Goal: Transaction & Acquisition: Purchase product/service

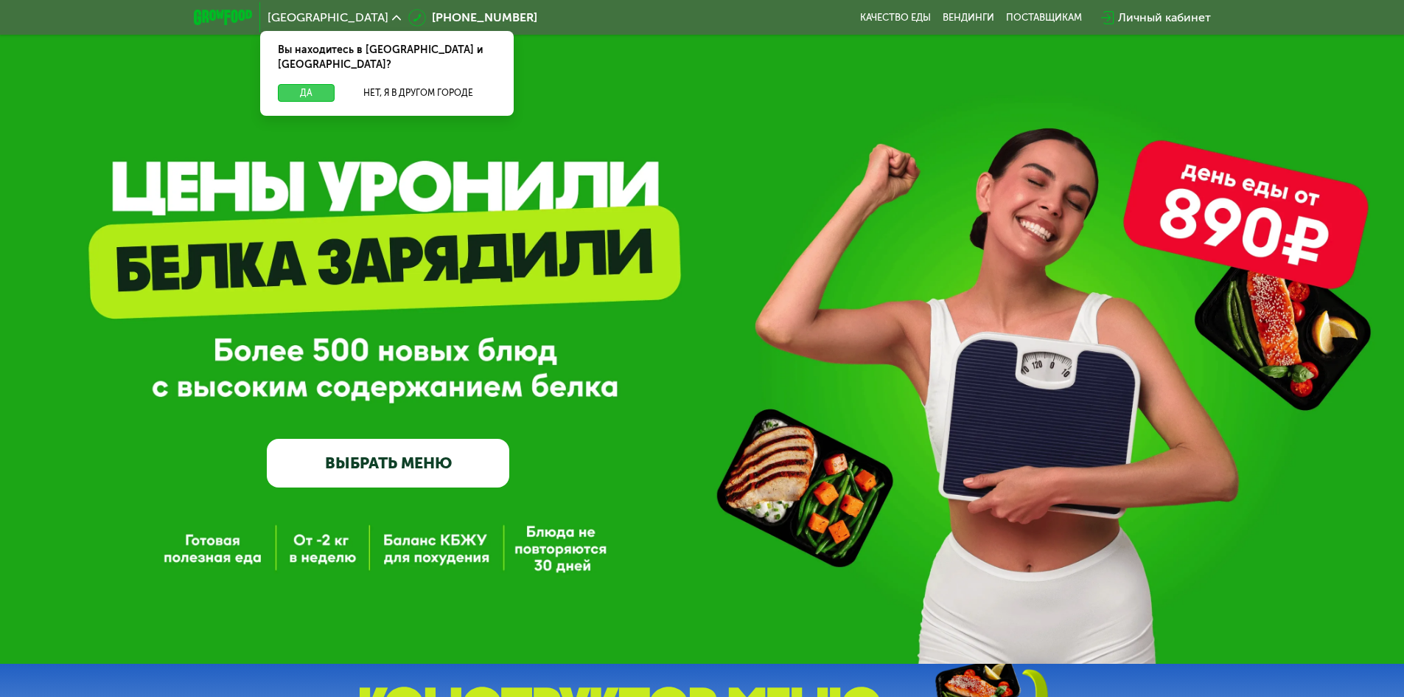
click at [311, 84] on button "Да" at bounding box center [306, 93] width 57 height 18
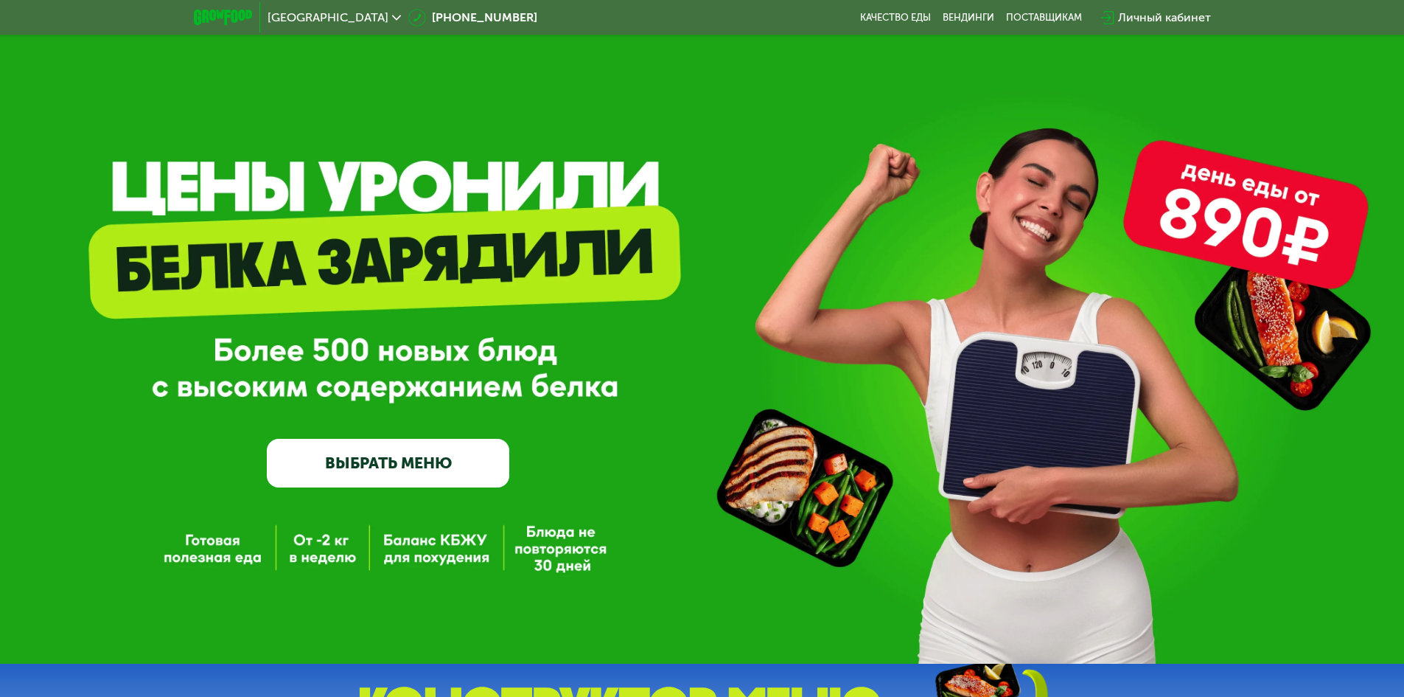
click at [1157, 15] on div "Личный кабинет" at bounding box center [1164, 18] width 93 height 18
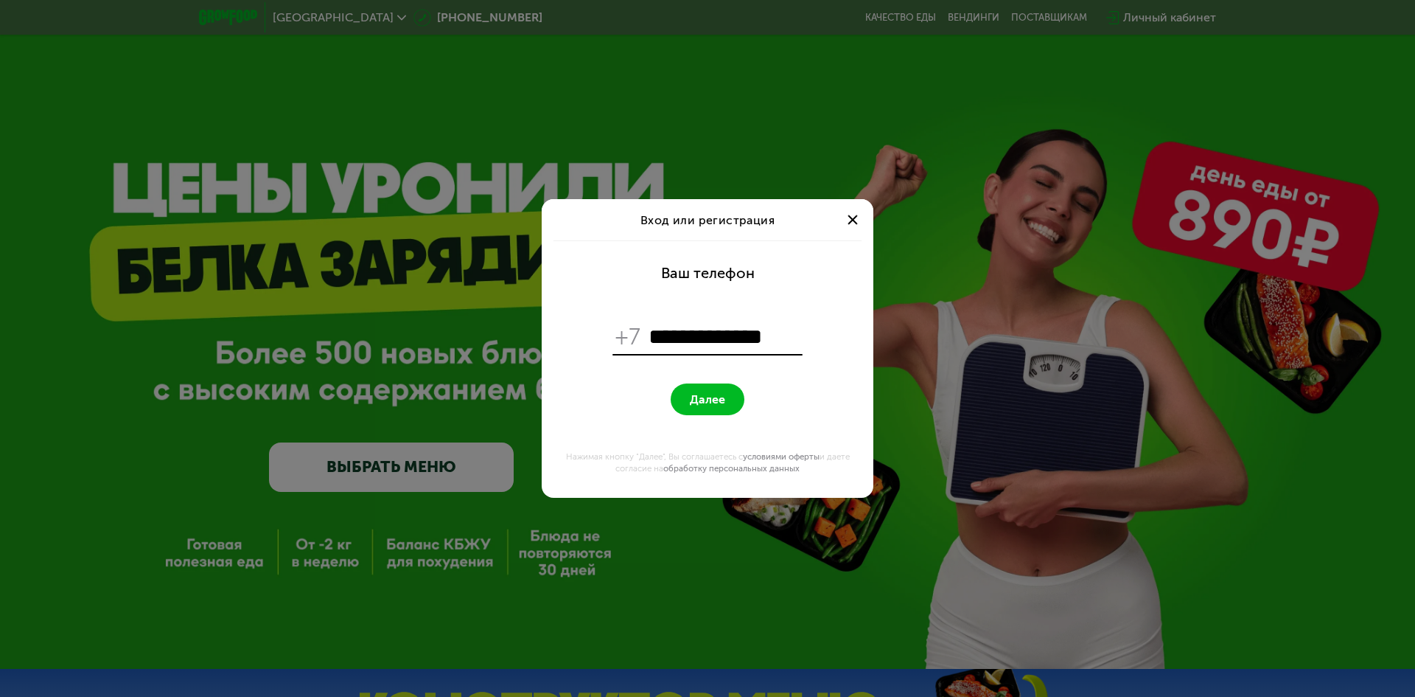
type input "**********"
click at [725, 392] on button "Далее" at bounding box center [708, 399] width 74 height 32
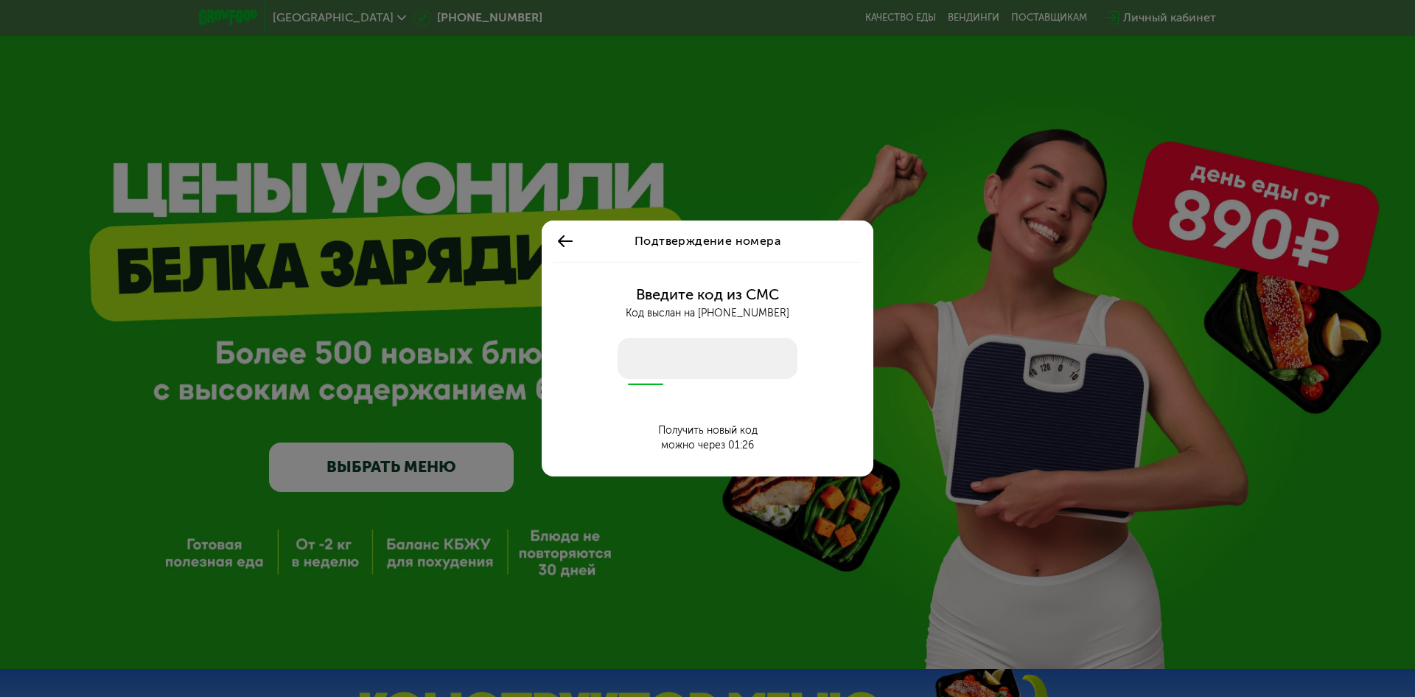
click at [691, 366] on input "number" at bounding box center [708, 358] width 180 height 41
type input "****"
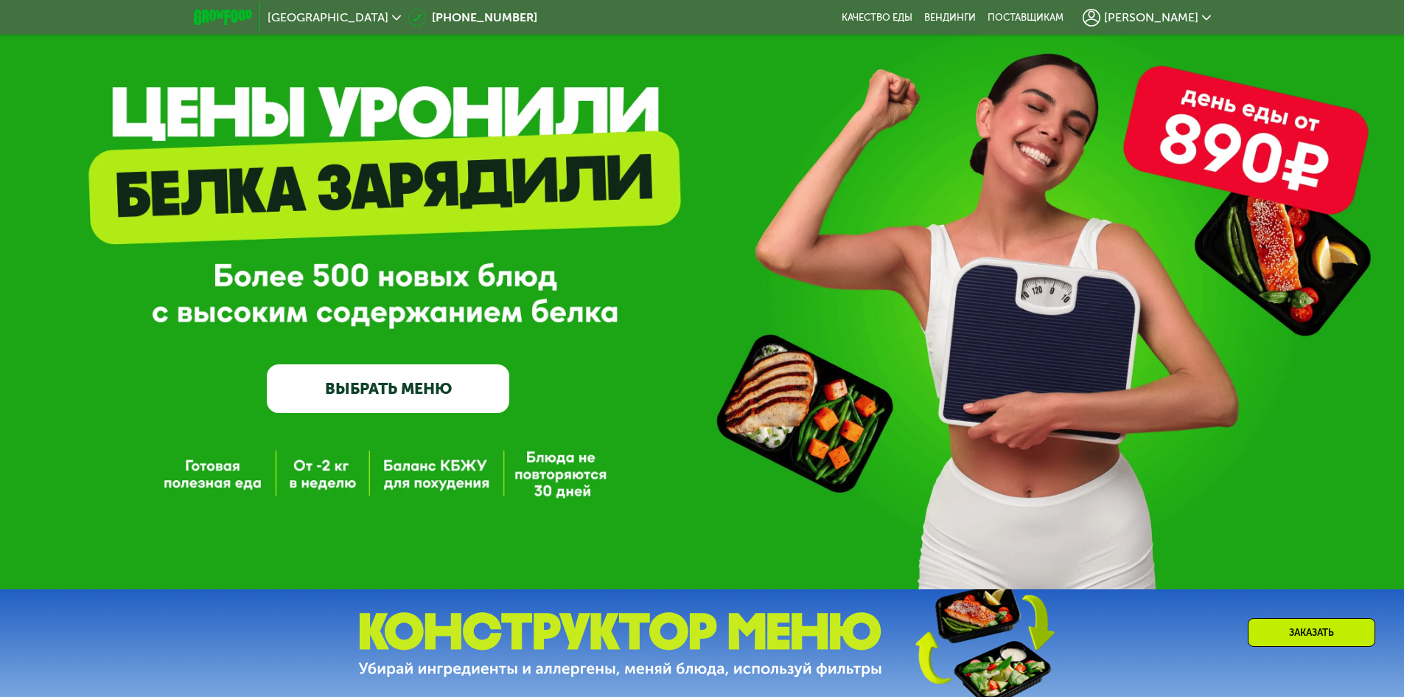
scroll to position [147, 0]
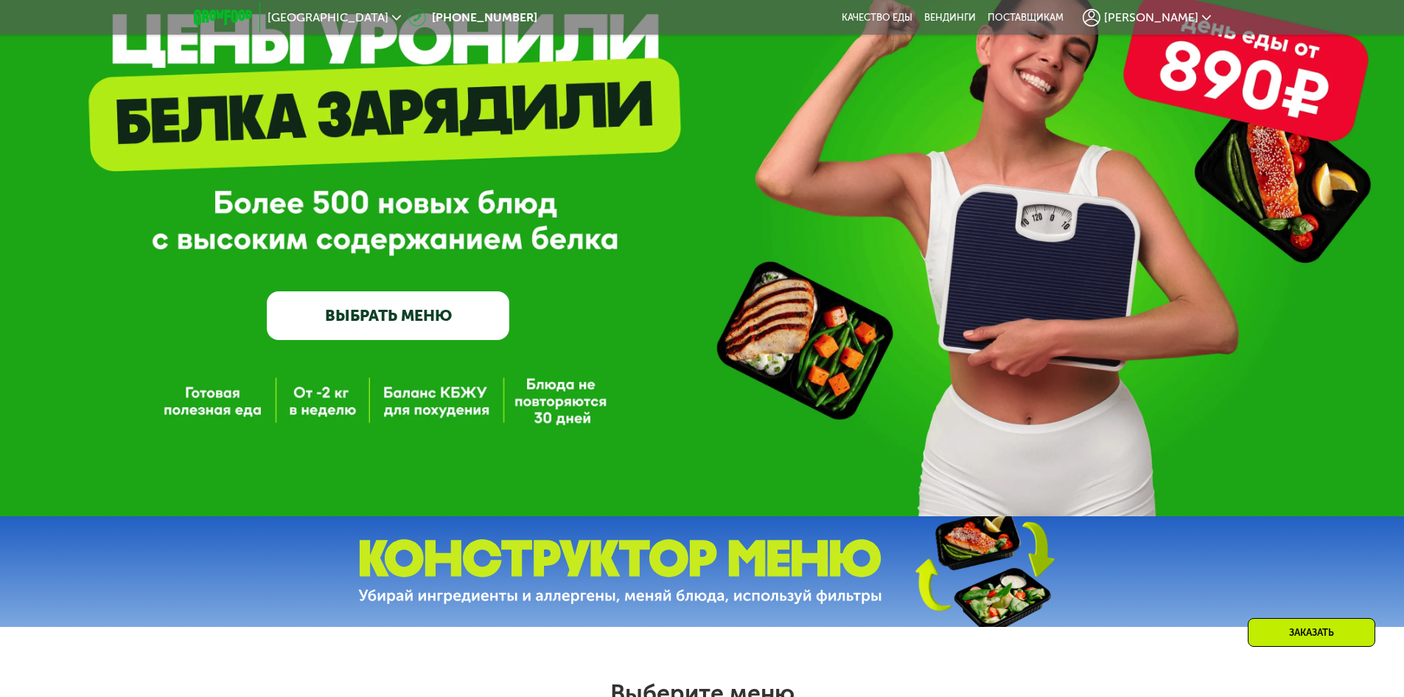
click at [447, 318] on link "ВЫБРАТЬ МЕНЮ" at bounding box center [388, 315] width 243 height 49
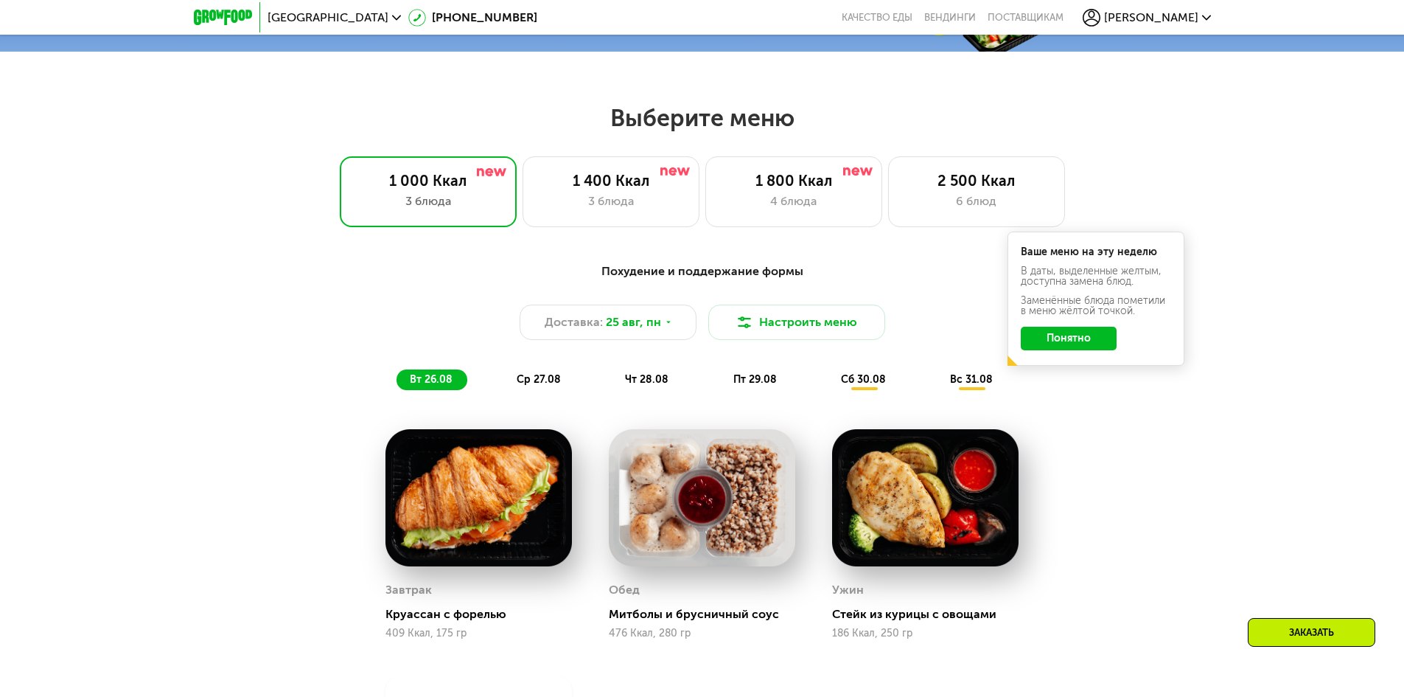
scroll to position [796, 0]
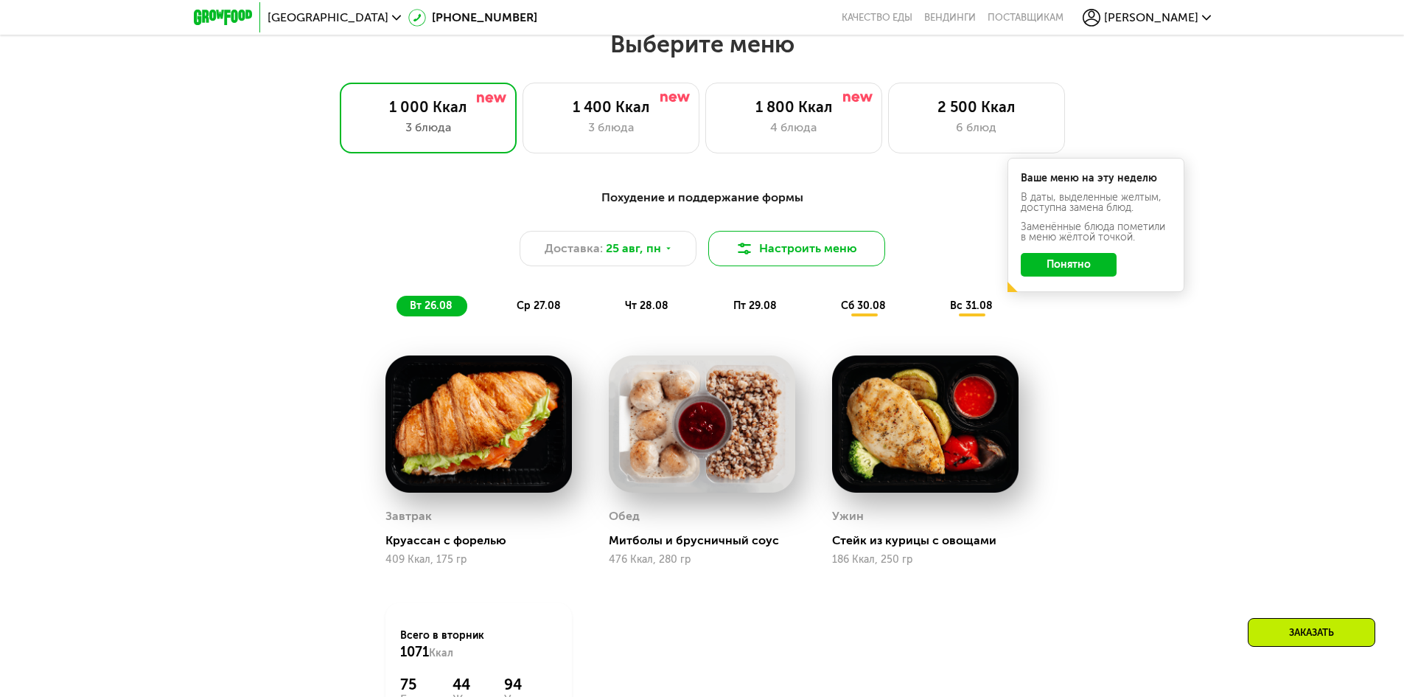
click at [774, 265] on button "Настроить меню" at bounding box center [796, 248] width 177 height 35
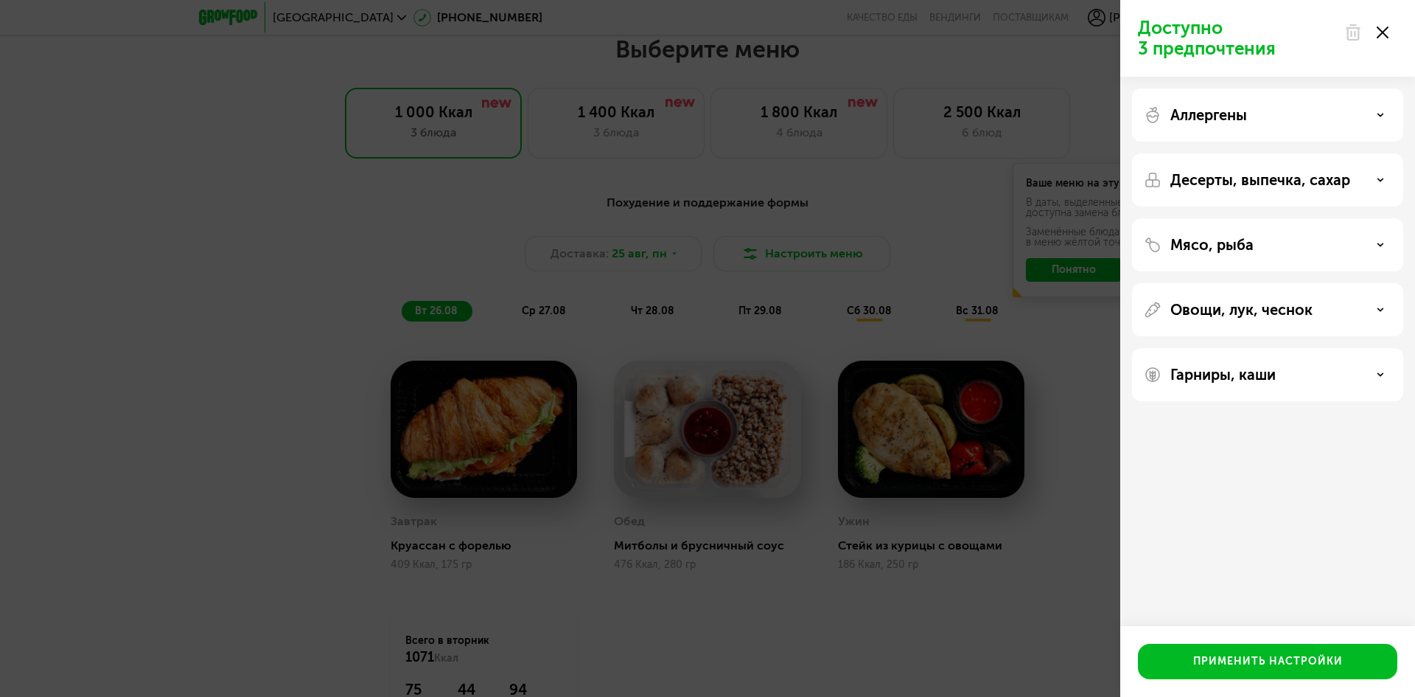
click at [1380, 42] on div at bounding box center [1367, 32] width 62 height 29
click at [1384, 37] on icon at bounding box center [1383, 33] width 12 height 12
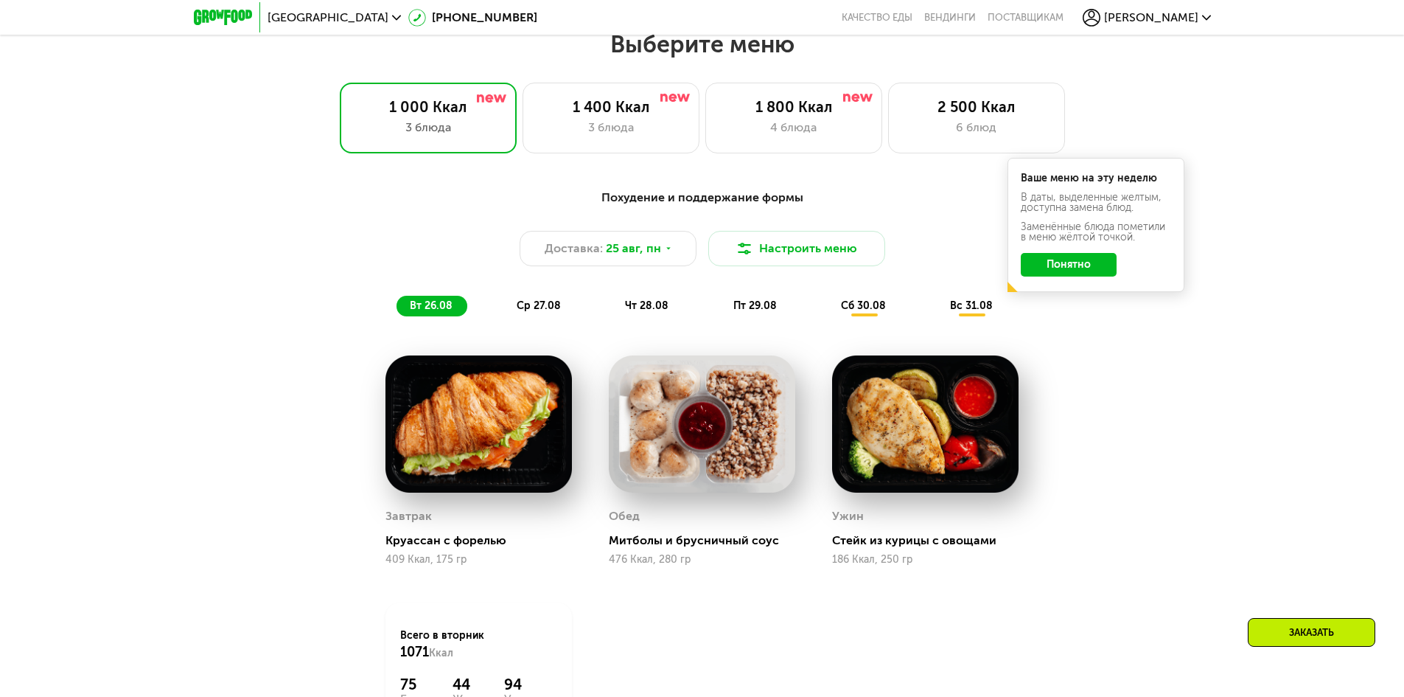
click at [1070, 269] on button "Понятно" at bounding box center [1069, 265] width 96 height 24
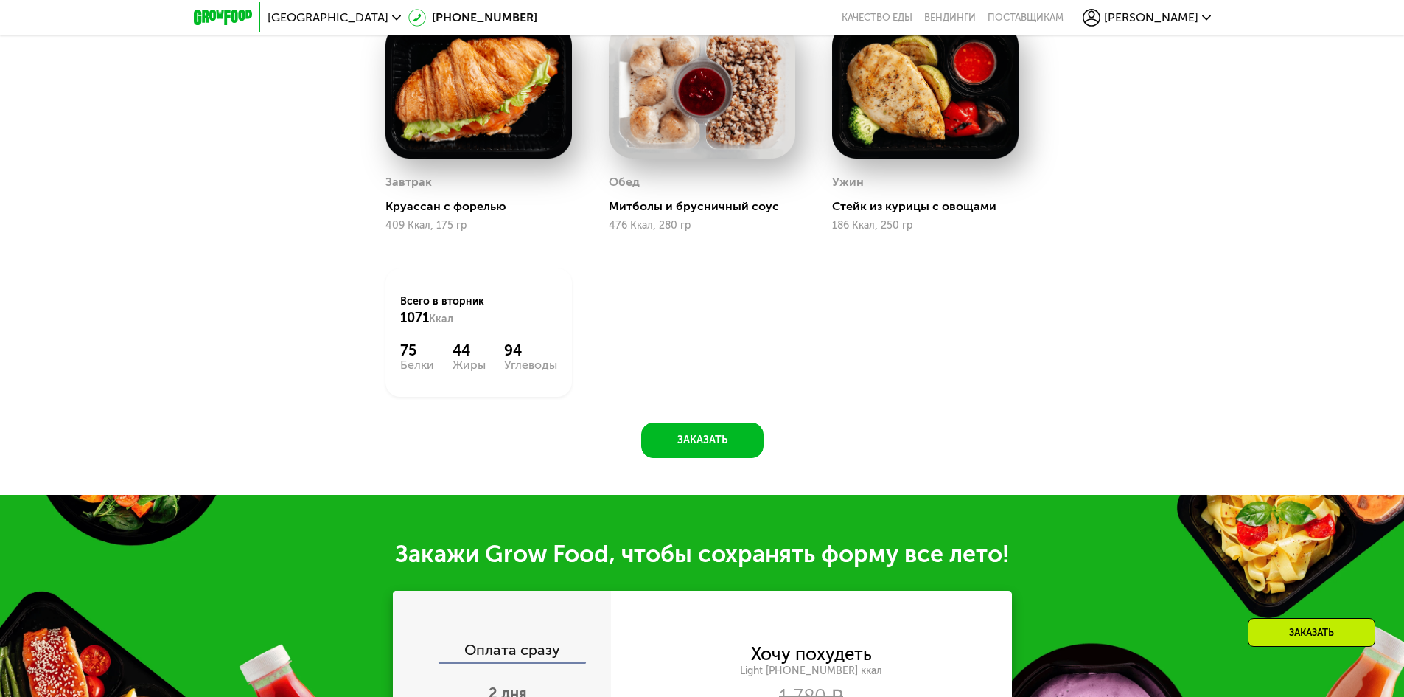
scroll to position [1165, 0]
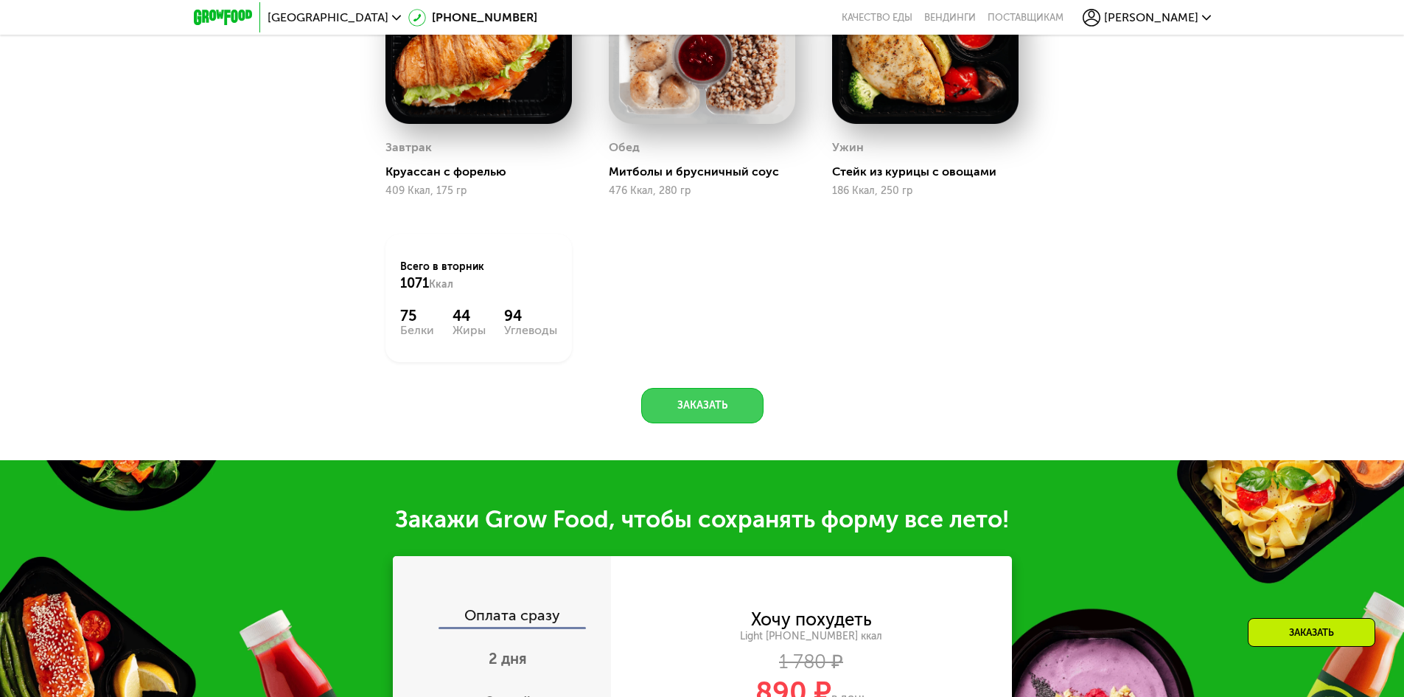
click at [716, 411] on button "Заказать" at bounding box center [702, 405] width 122 height 35
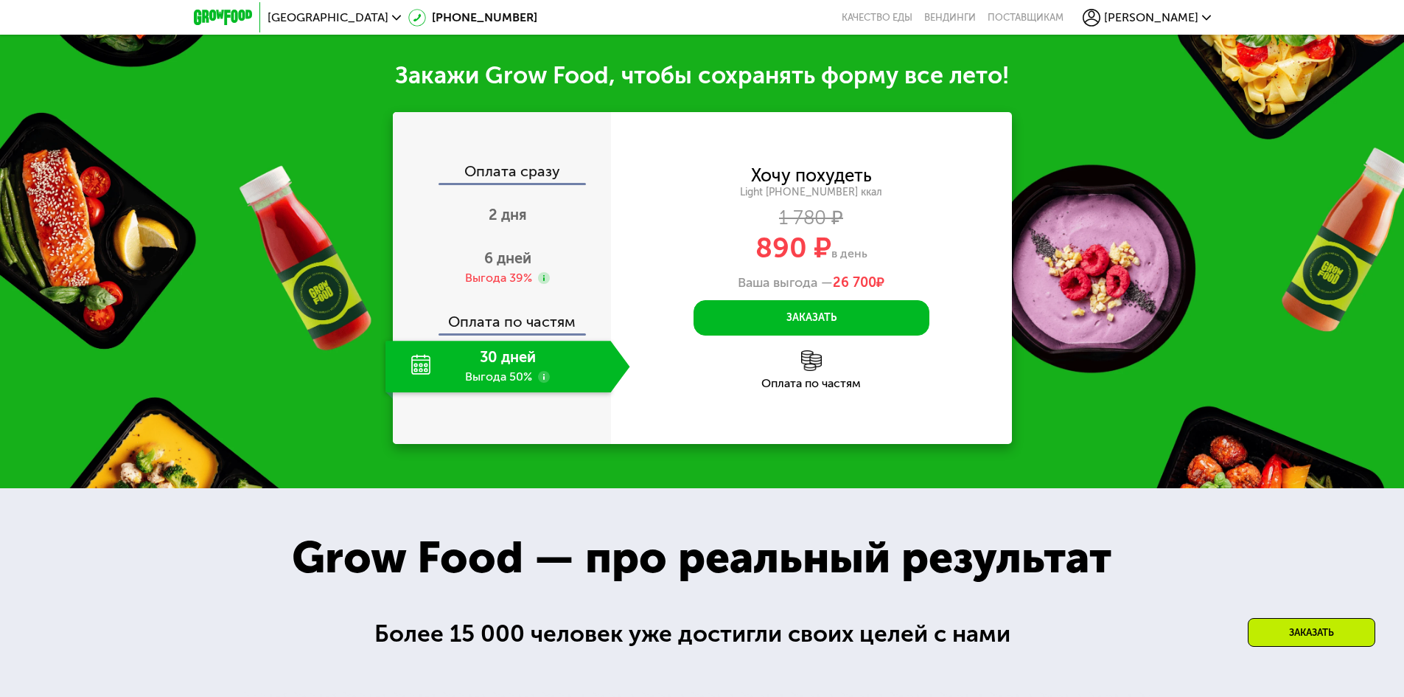
scroll to position [1630, 0]
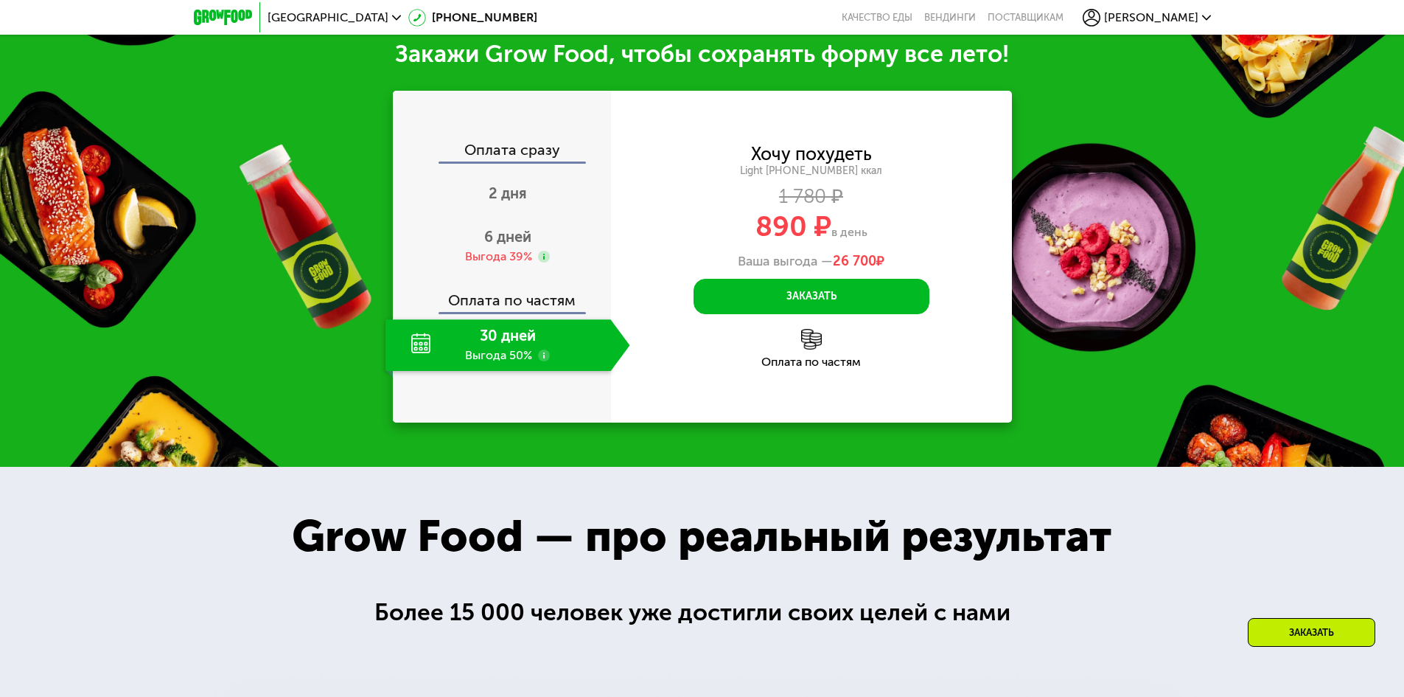
click at [529, 307] on div "Оплата по частям" at bounding box center [502, 295] width 217 height 34
click at [544, 361] on use at bounding box center [544, 355] width 12 height 12
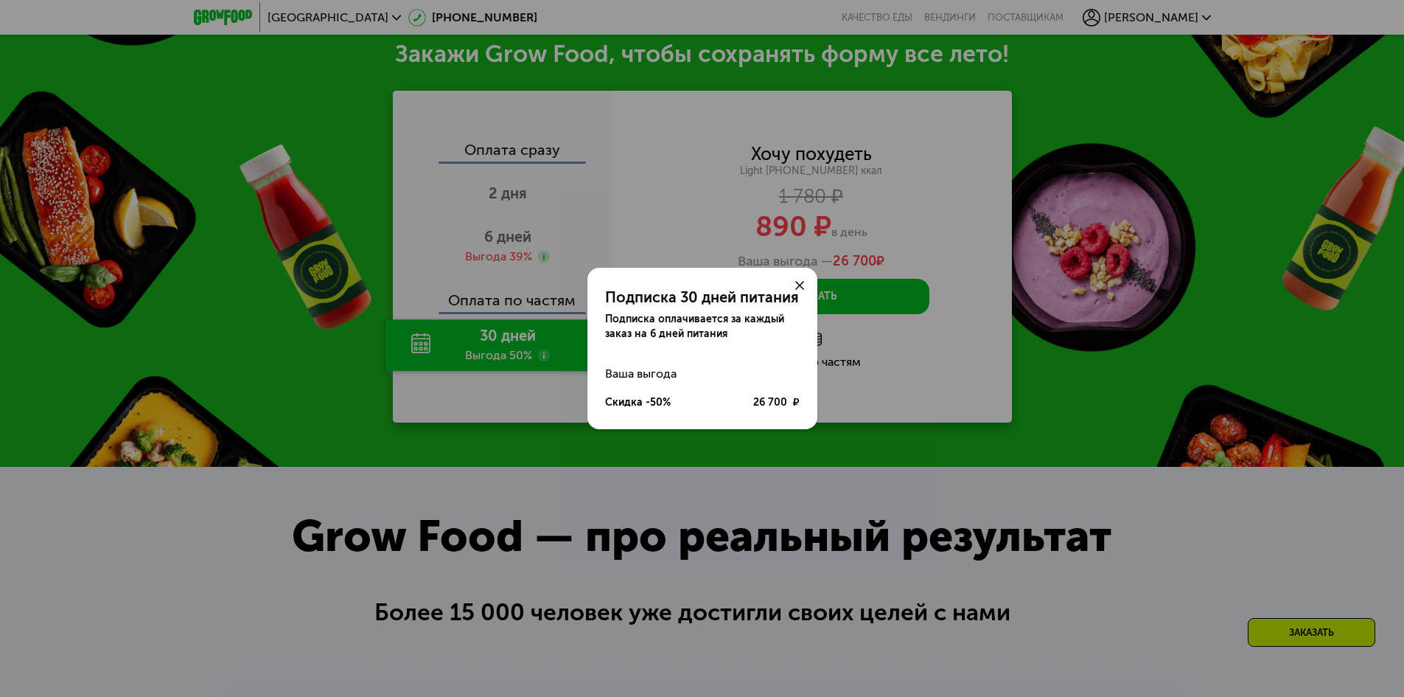
click at [801, 287] on use at bounding box center [799, 285] width 9 height 9
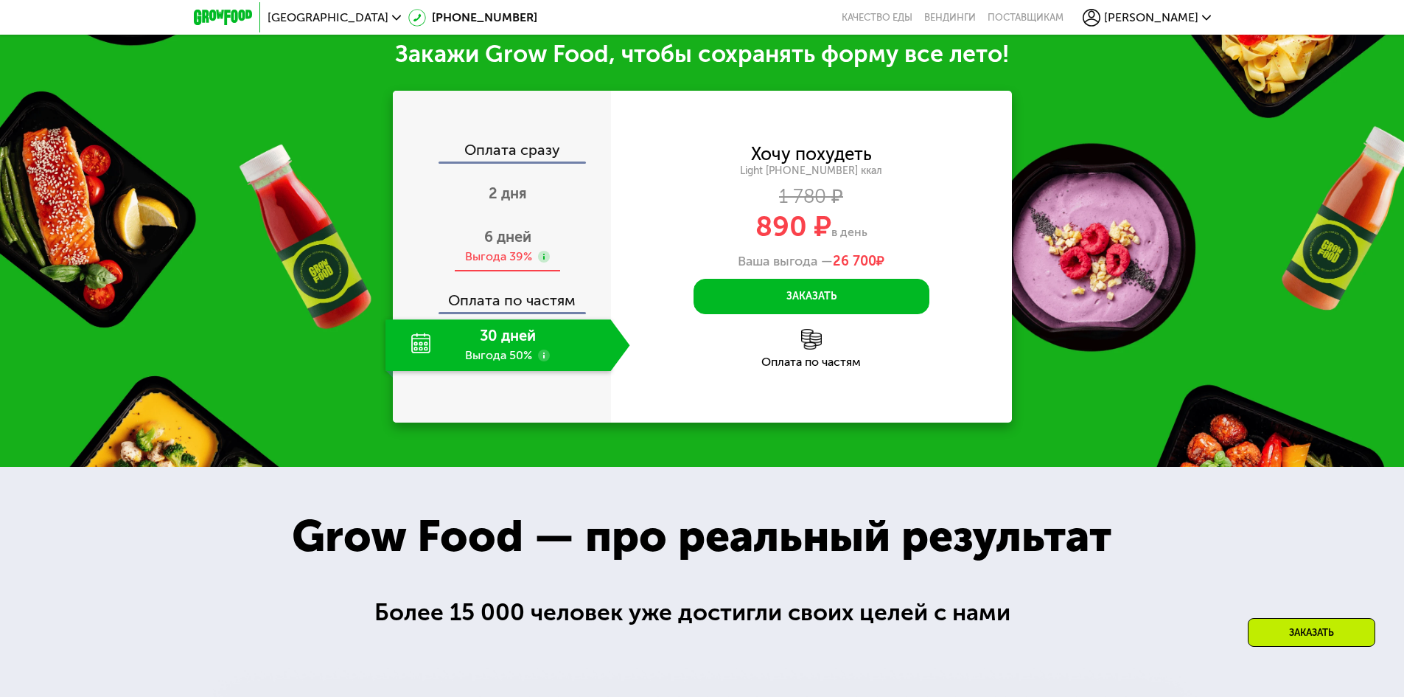
click at [518, 245] on span "6 дней" at bounding box center [507, 237] width 47 height 18
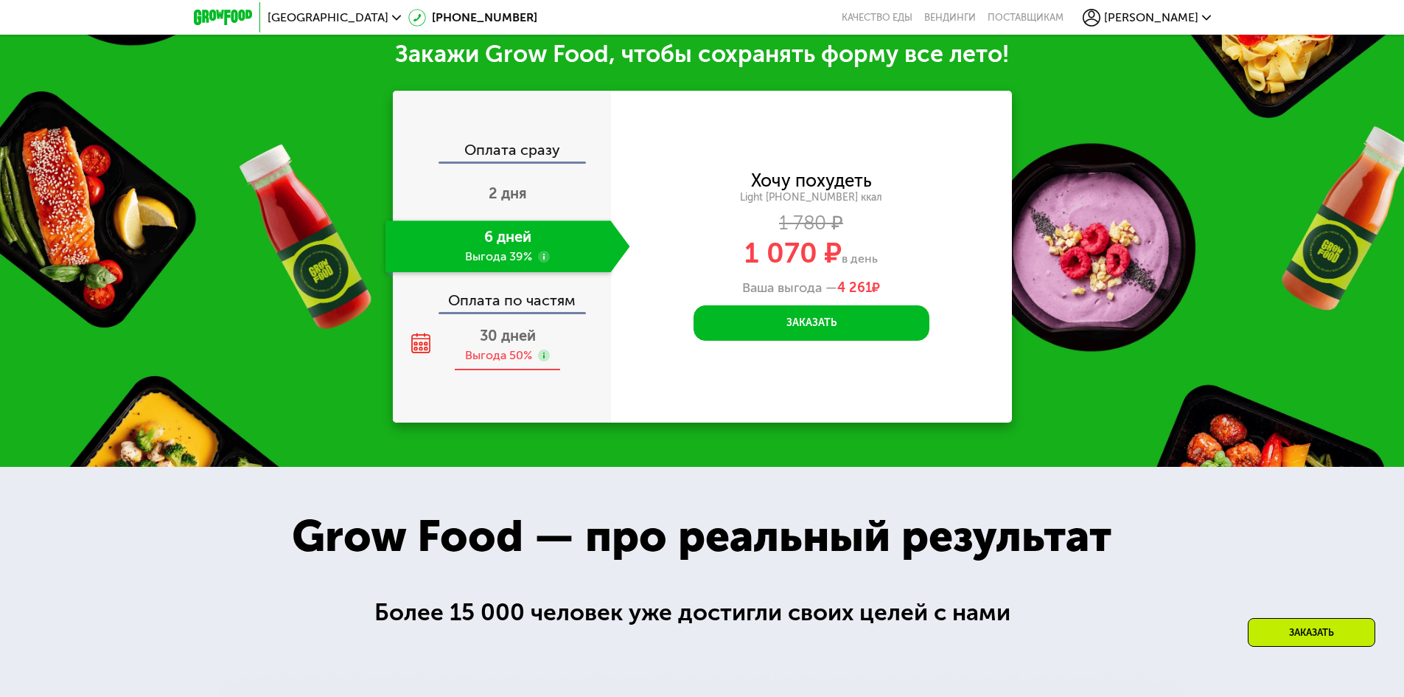
click at [515, 351] on div "30 дней Выгода 50%" at bounding box center [508, 345] width 245 height 52
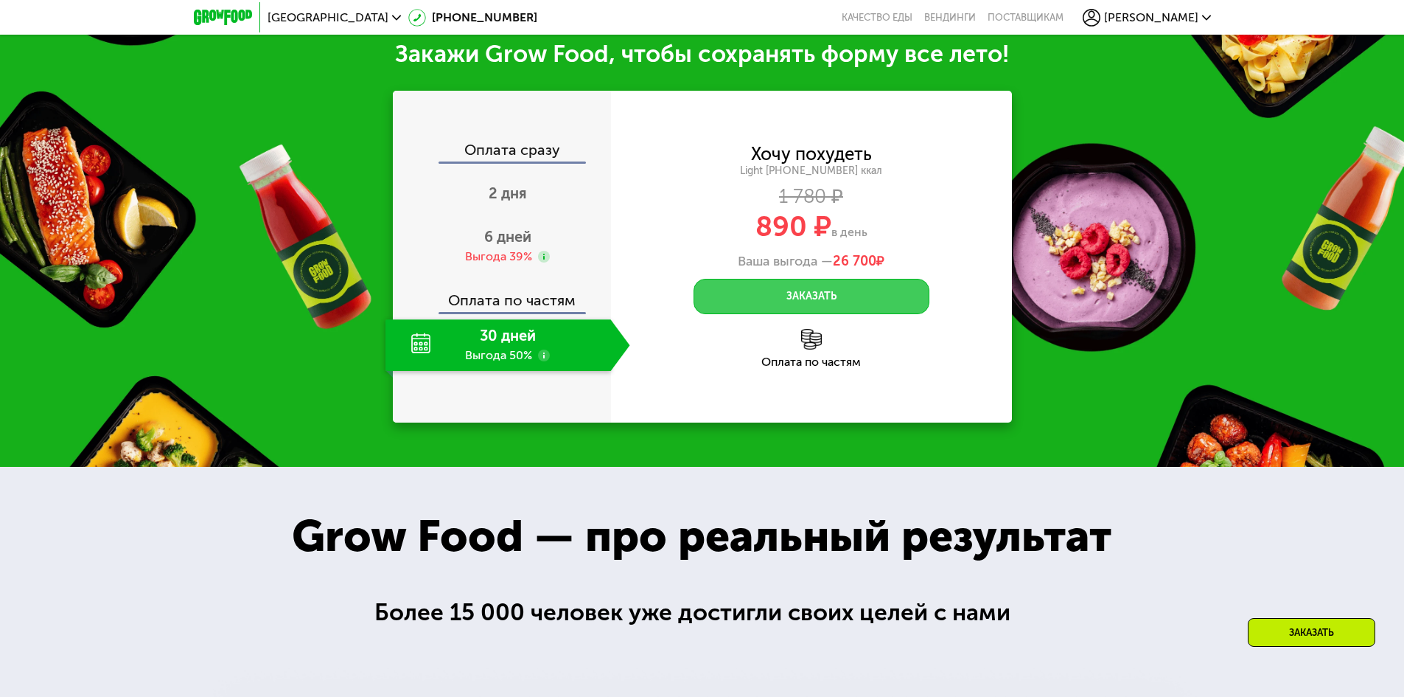
click at [785, 299] on button "Заказать" at bounding box center [812, 296] width 236 height 35
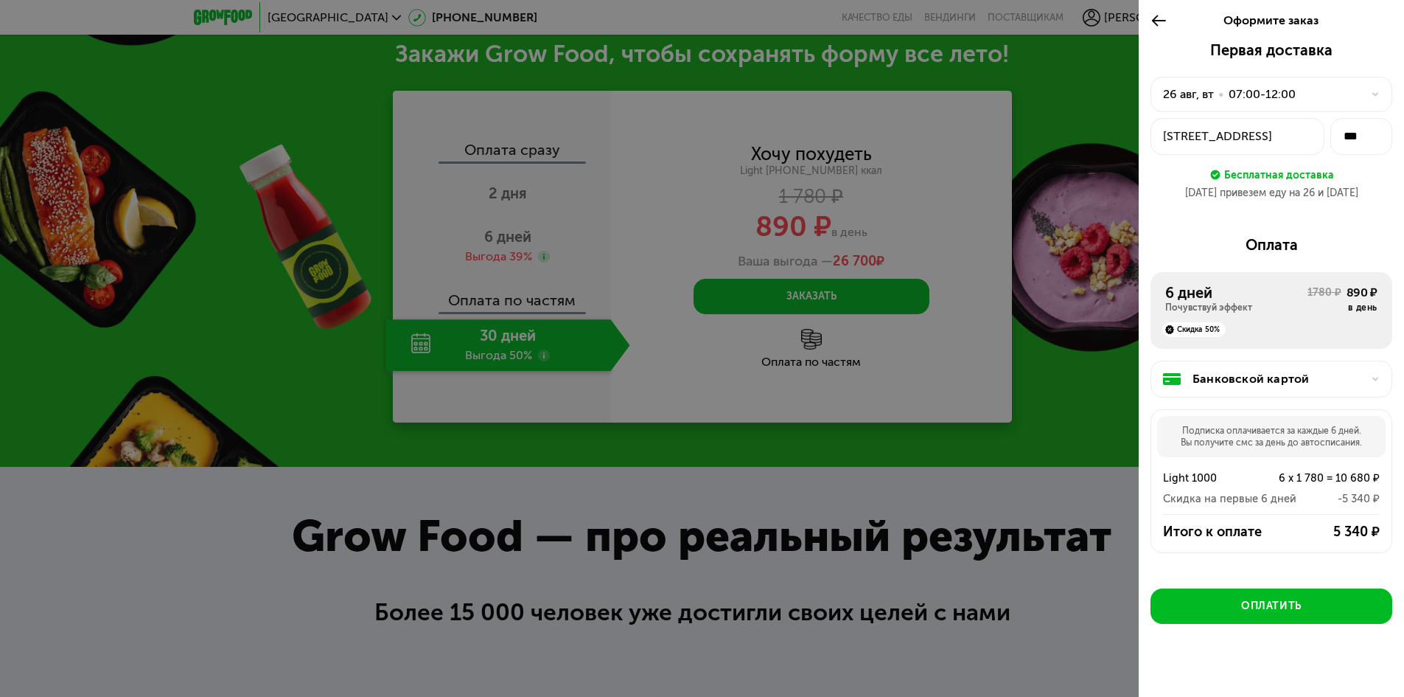
click at [1160, 17] on icon at bounding box center [1159, 21] width 17 height 18
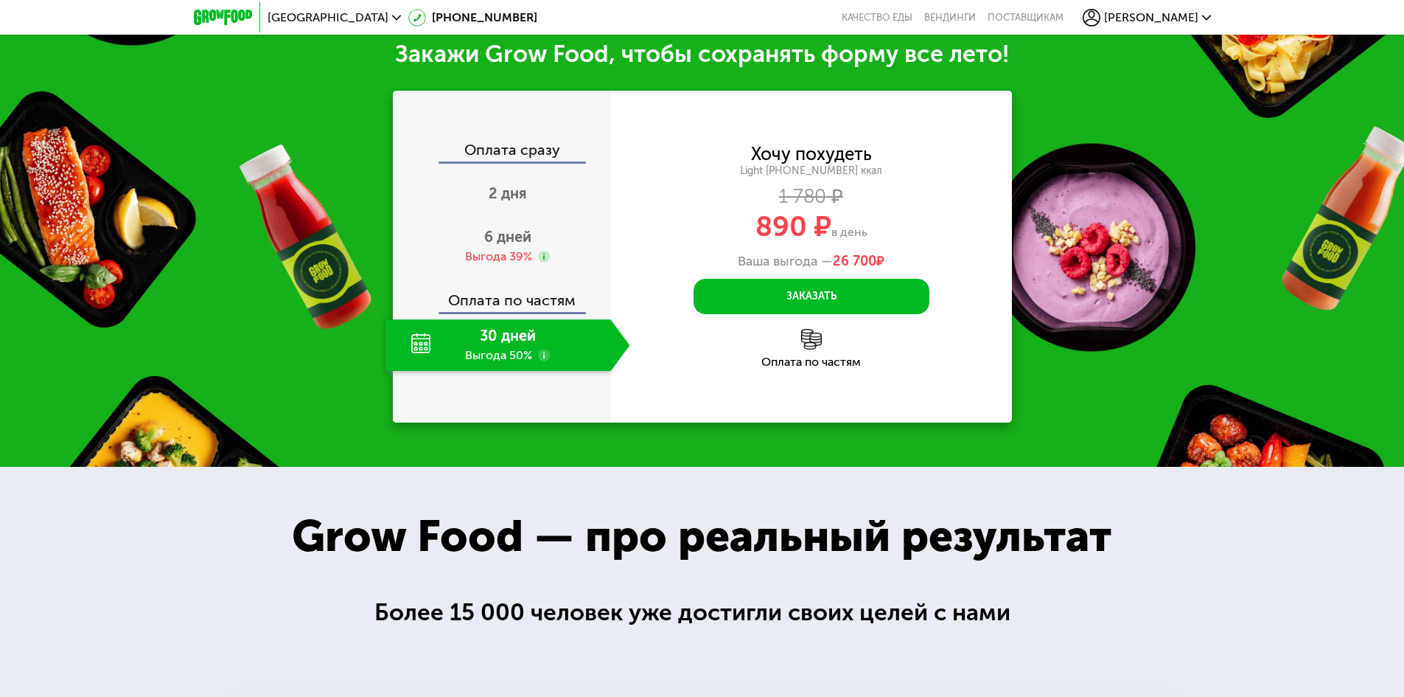
click at [525, 357] on div "30 дней Выгода 50%" at bounding box center [499, 345] width 226 height 52
click at [548, 360] on use at bounding box center [544, 355] width 12 height 12
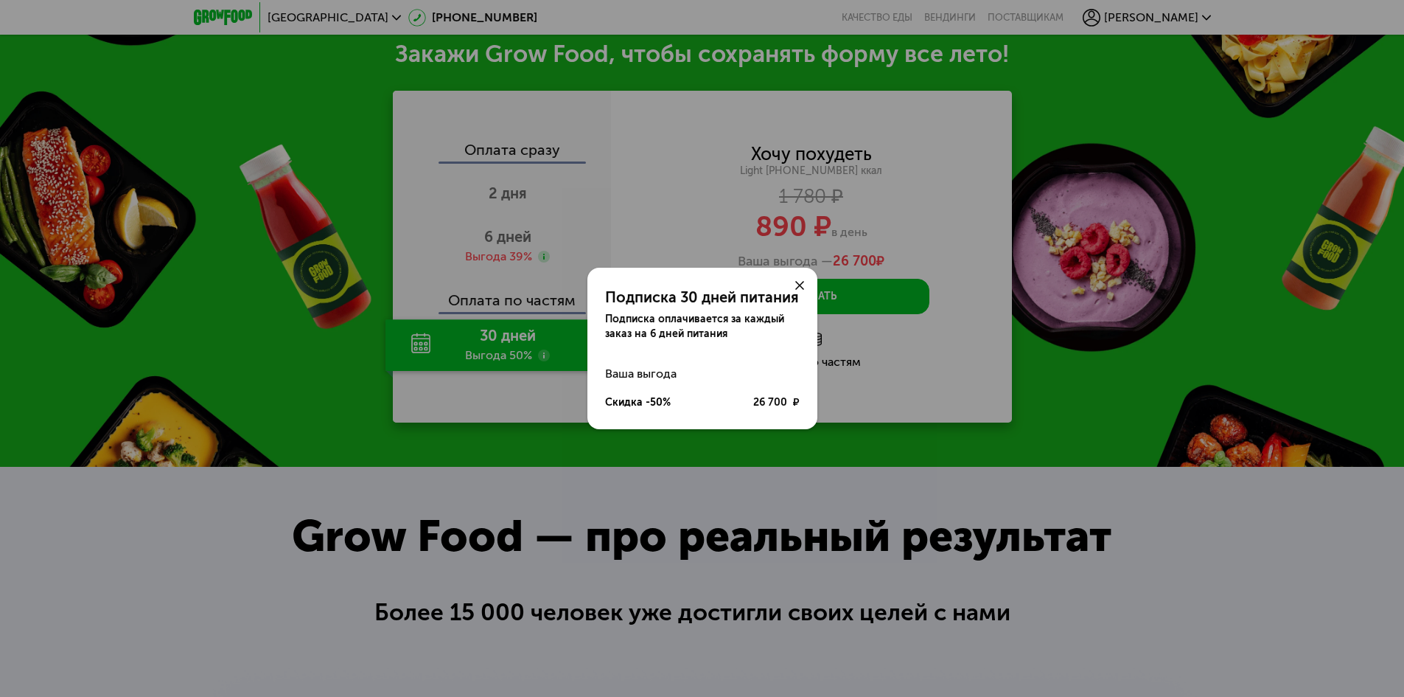
click at [801, 286] on icon at bounding box center [799, 285] width 9 height 9
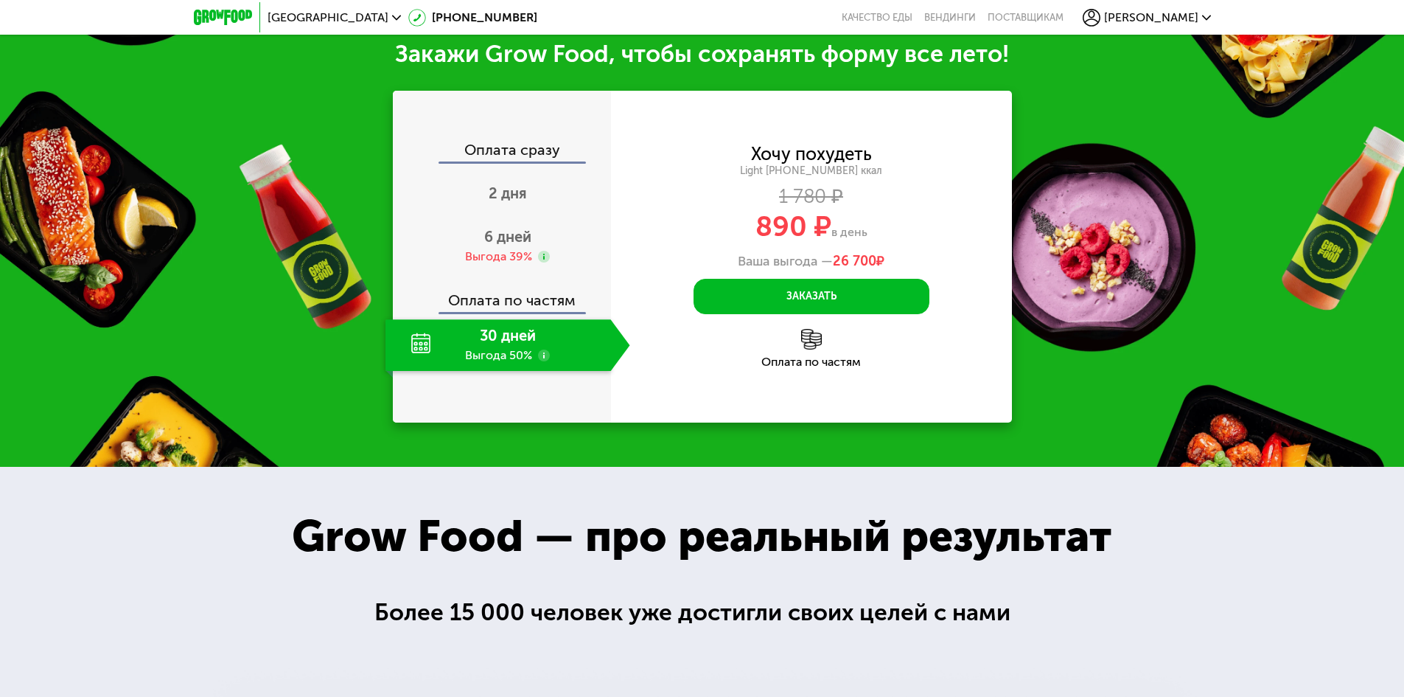
click at [808, 349] on img at bounding box center [811, 339] width 21 height 21
click at [811, 362] on div "Оплата по частям" at bounding box center [811, 362] width 401 height 12
click at [816, 310] on button "Заказать" at bounding box center [812, 296] width 236 height 35
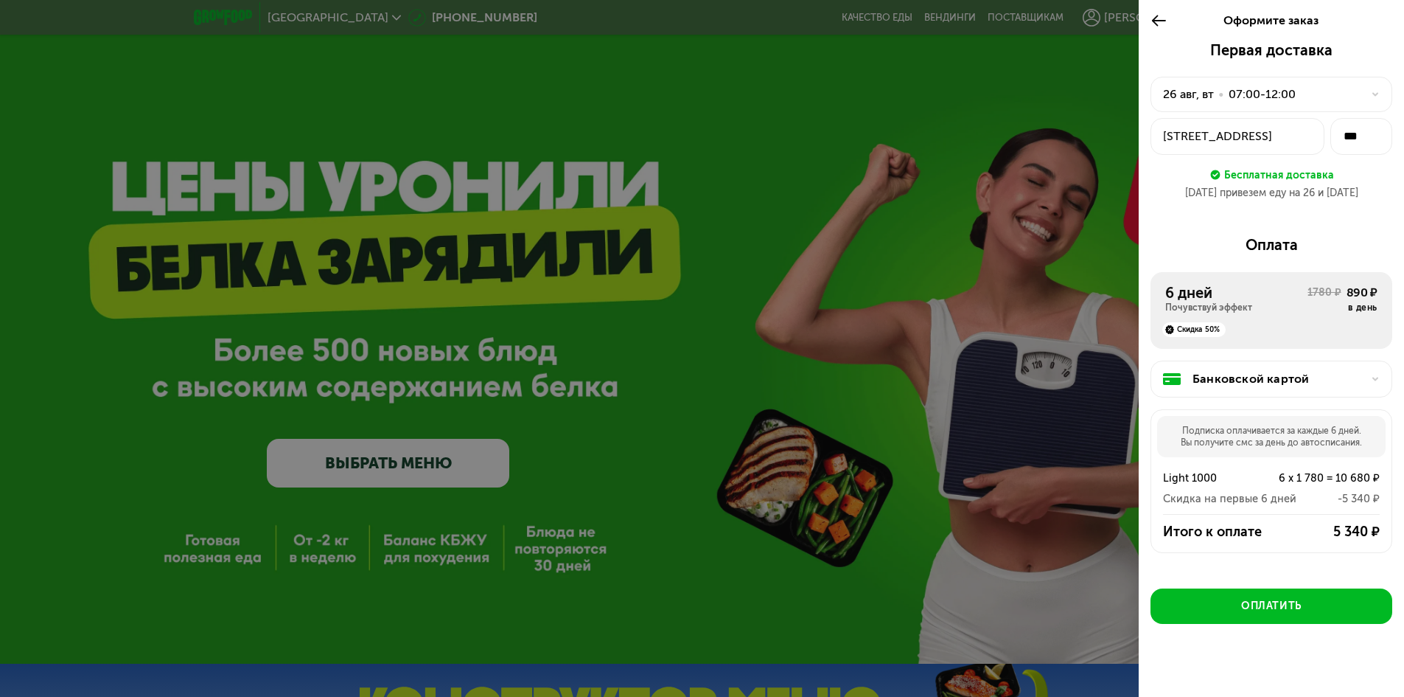
click at [1283, 331] on div "Скидка 50%" at bounding box center [1271, 325] width 212 height 24
click at [1214, 330] on div "Скидка 50%" at bounding box center [1194, 329] width 63 height 15
click at [1154, 20] on use at bounding box center [1159, 20] width 14 height 11
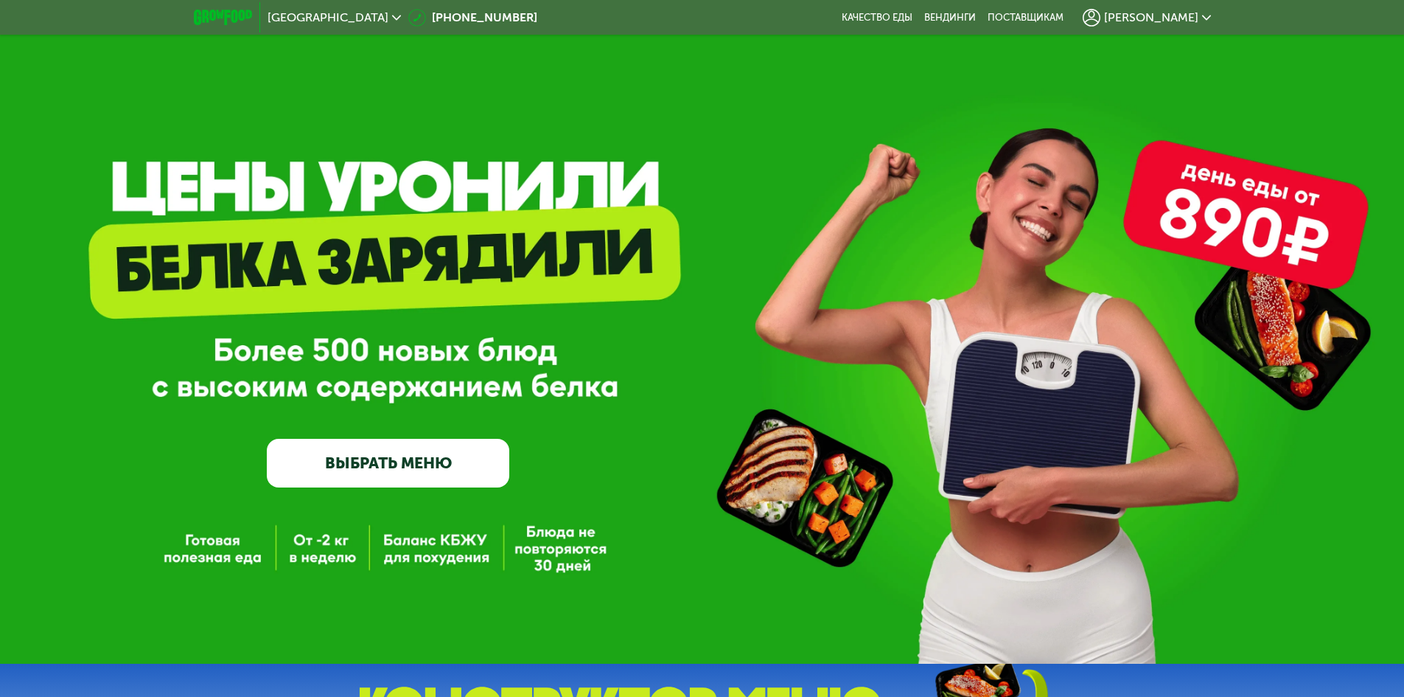
click at [231, 18] on img at bounding box center [223, 17] width 58 height 15
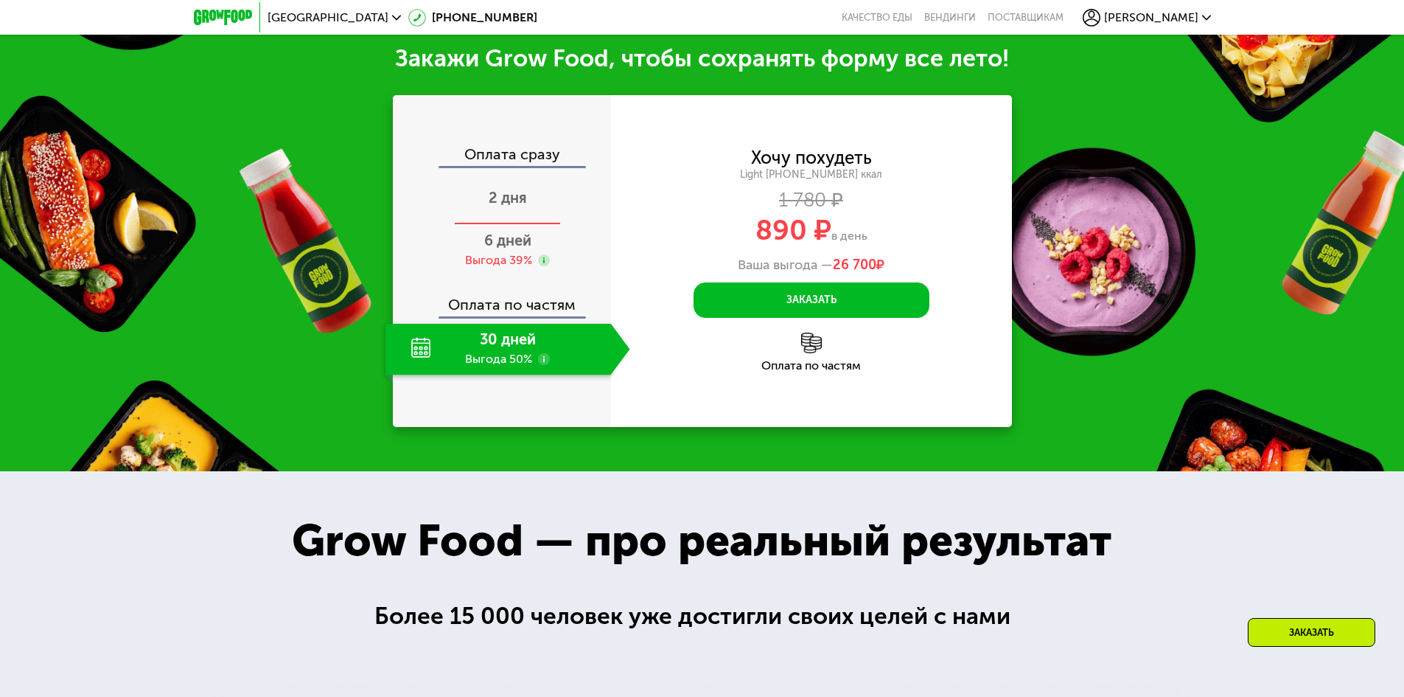
click at [520, 206] on span "2 дня" at bounding box center [508, 198] width 38 height 18
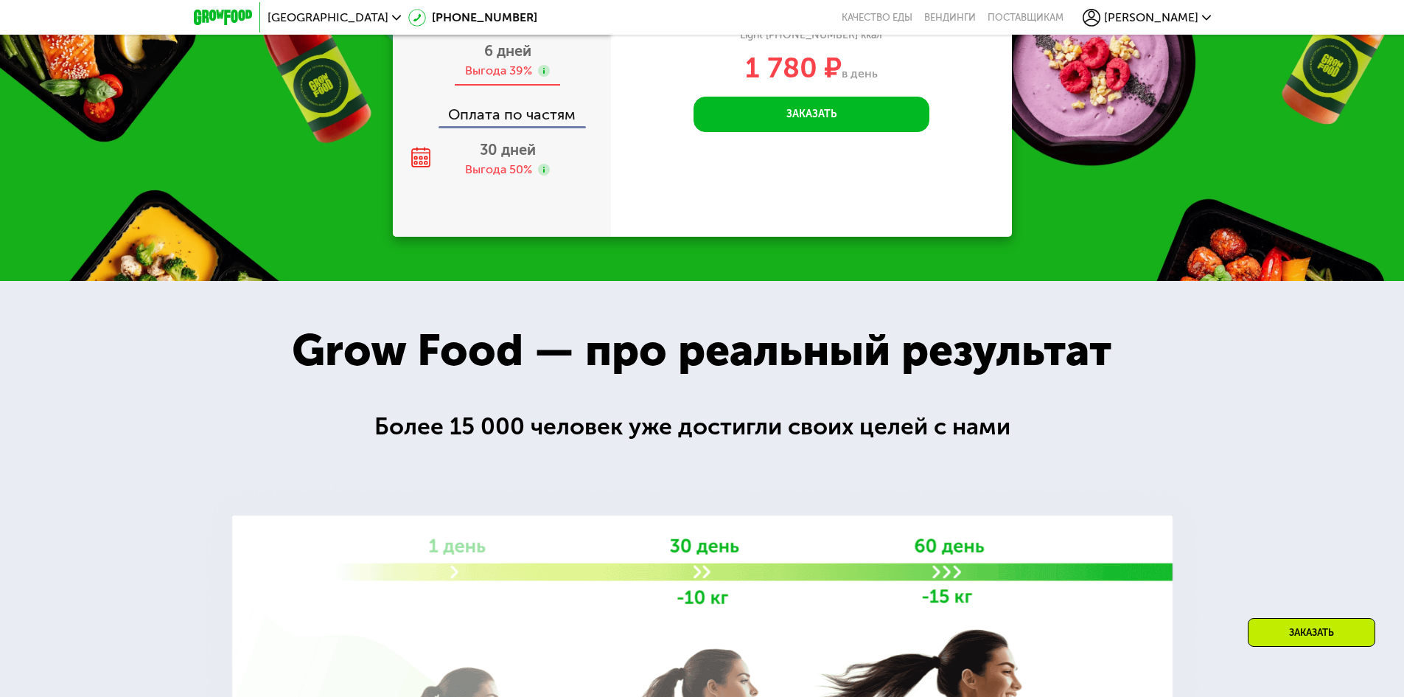
scroll to position [1498, 0]
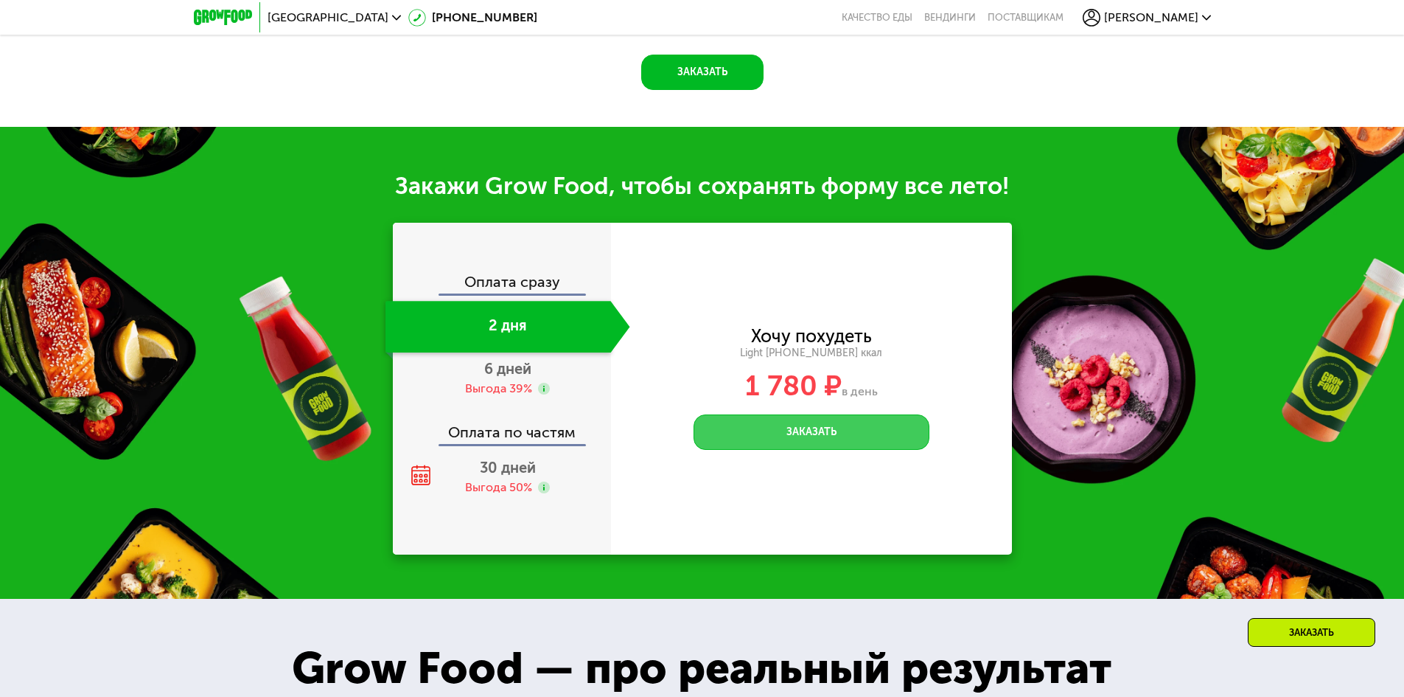
click at [732, 433] on button "Заказать" at bounding box center [812, 431] width 236 height 35
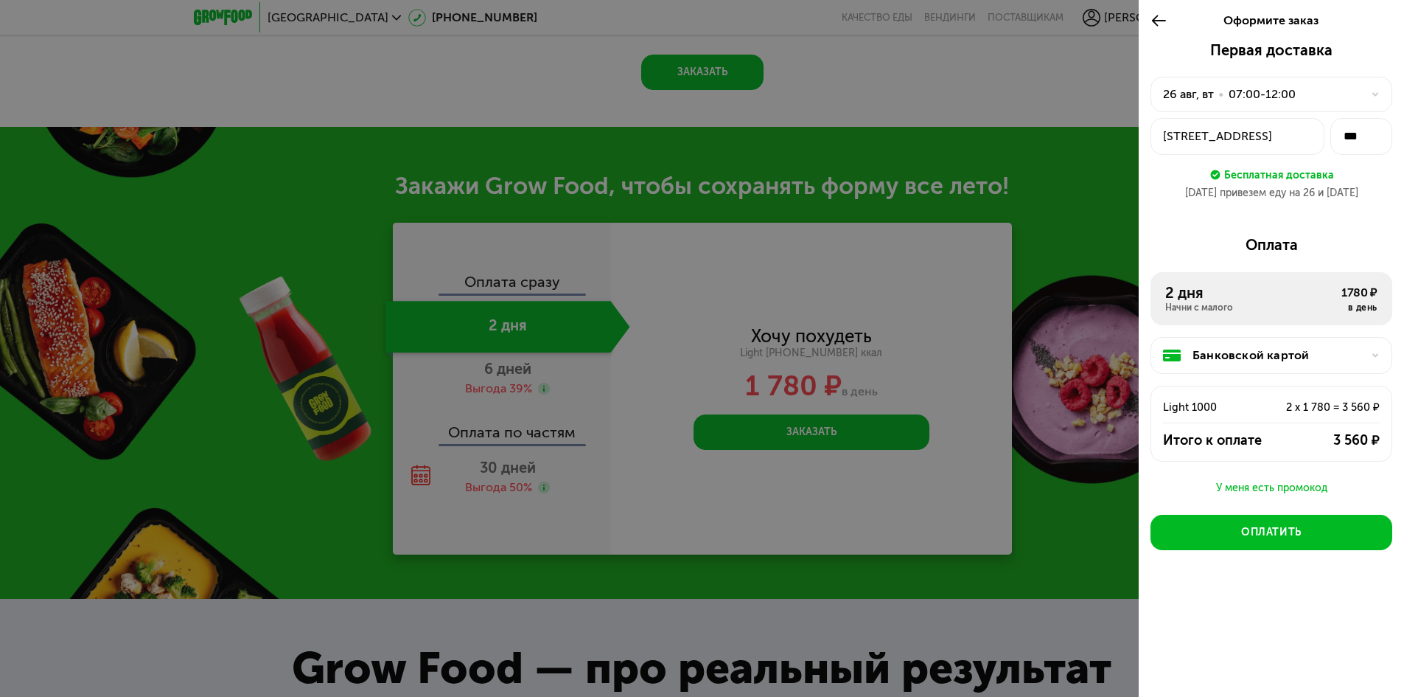
click at [1156, 20] on icon at bounding box center [1159, 21] width 17 height 18
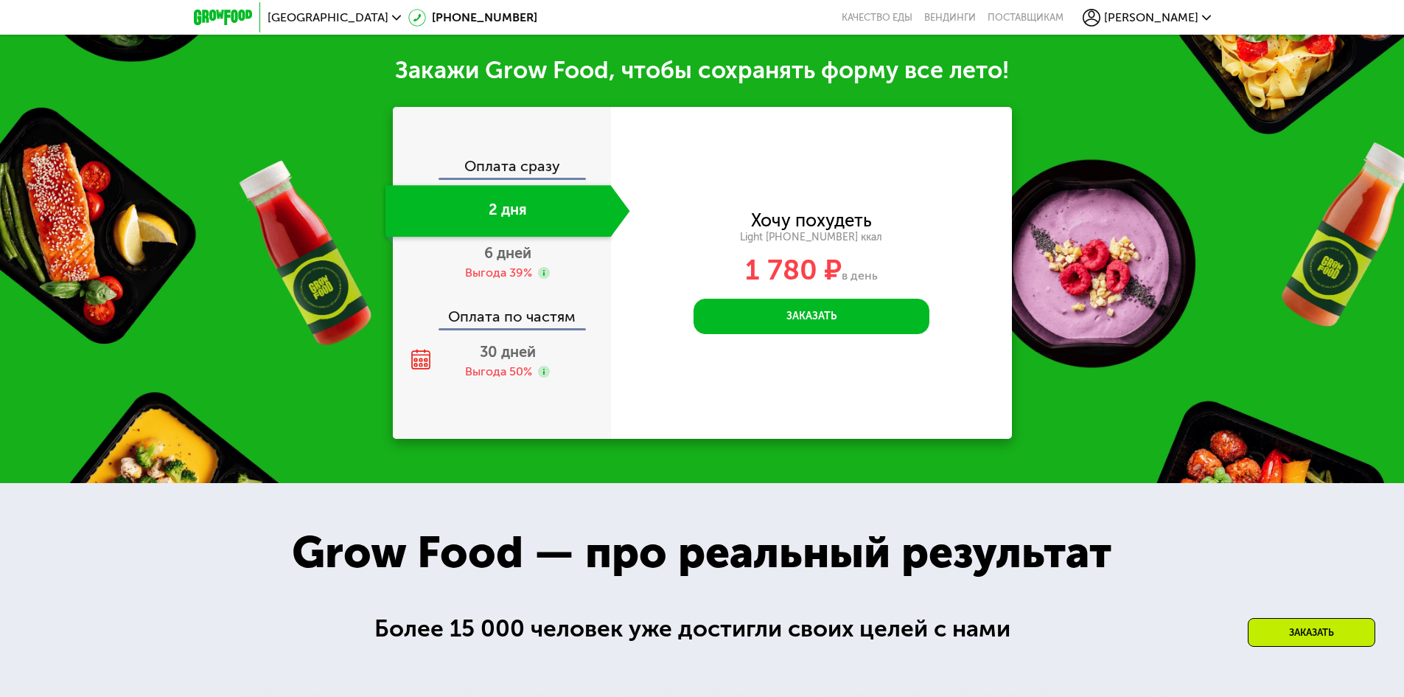
scroll to position [1630, 0]
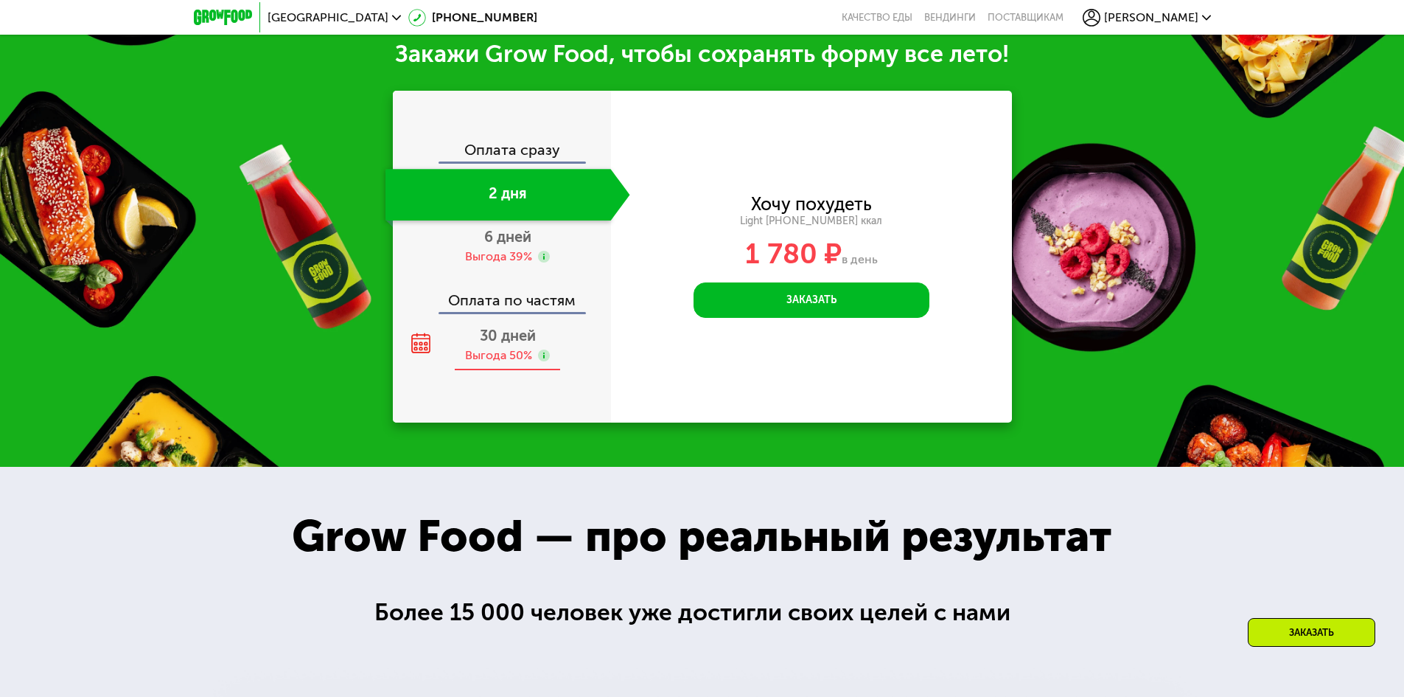
click at [535, 336] on span "30 дней" at bounding box center [508, 336] width 56 height 18
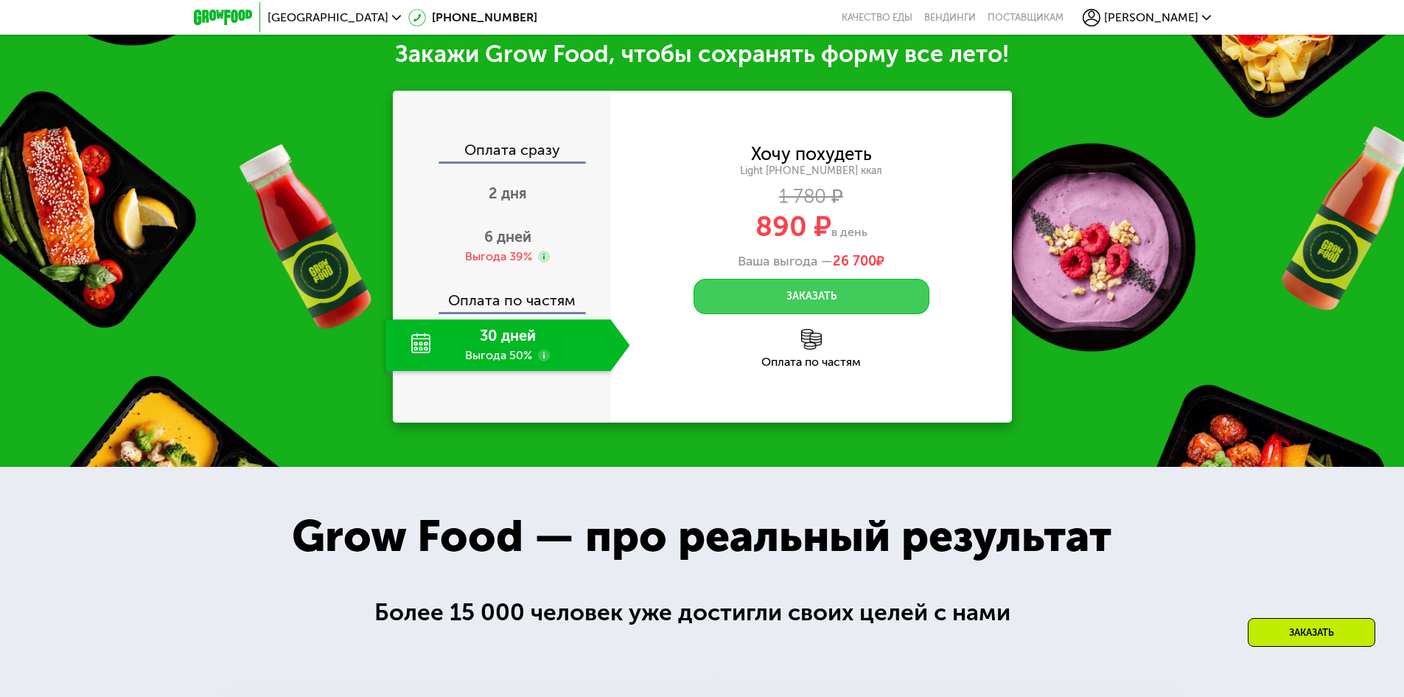
click at [794, 302] on button "Заказать" at bounding box center [812, 296] width 236 height 35
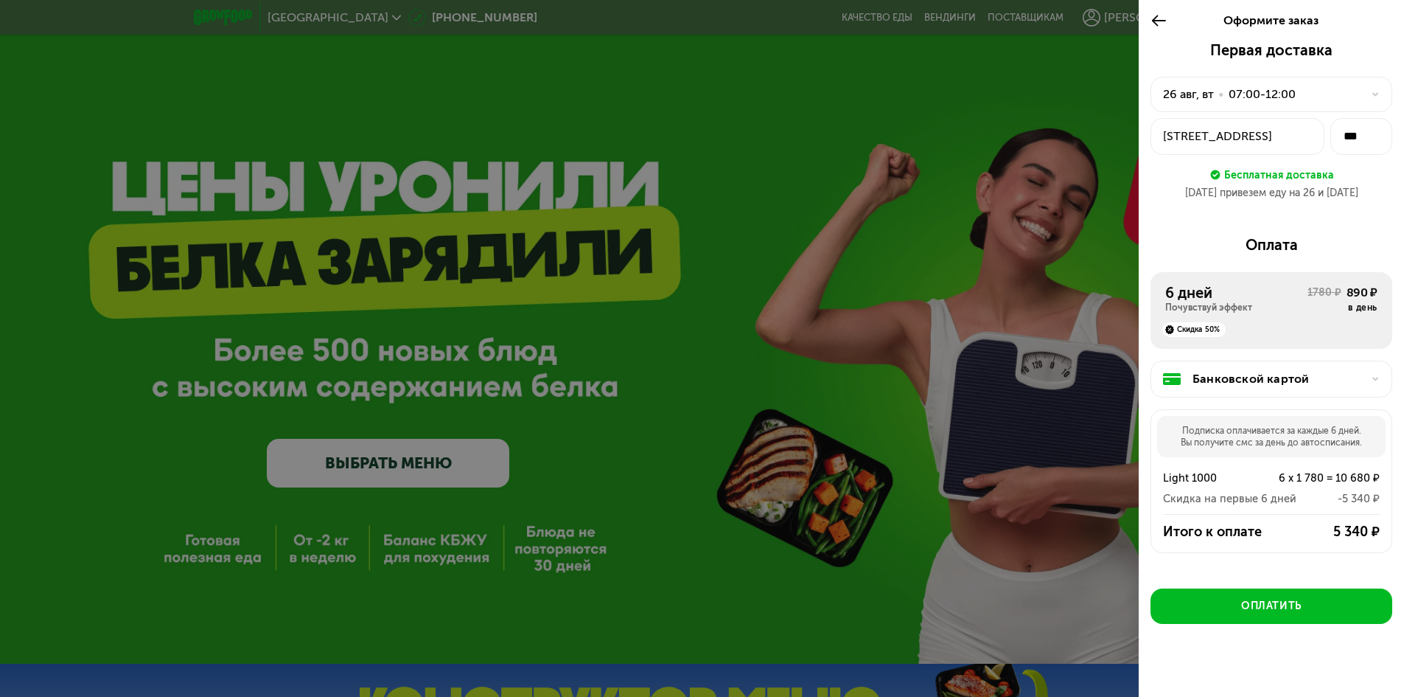
click at [1155, 16] on icon at bounding box center [1159, 21] width 17 height 18
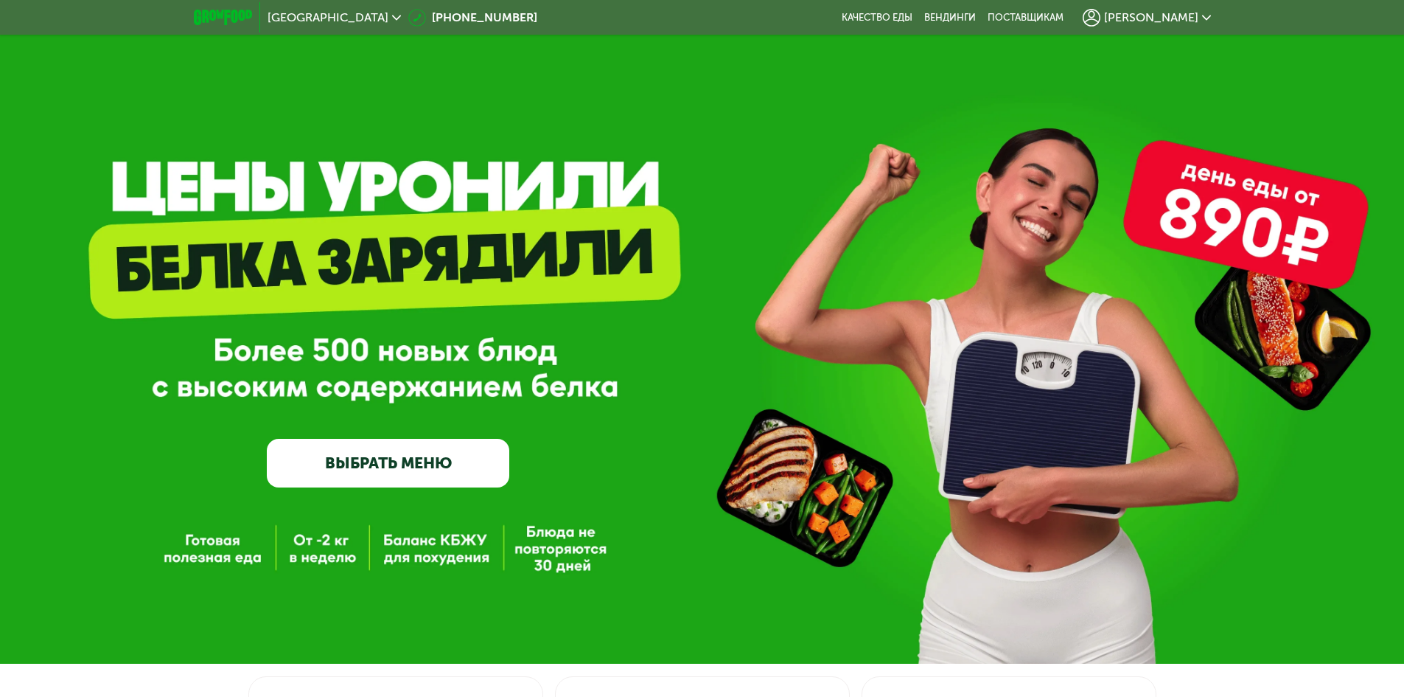
click at [221, 12] on img at bounding box center [223, 17] width 58 height 15
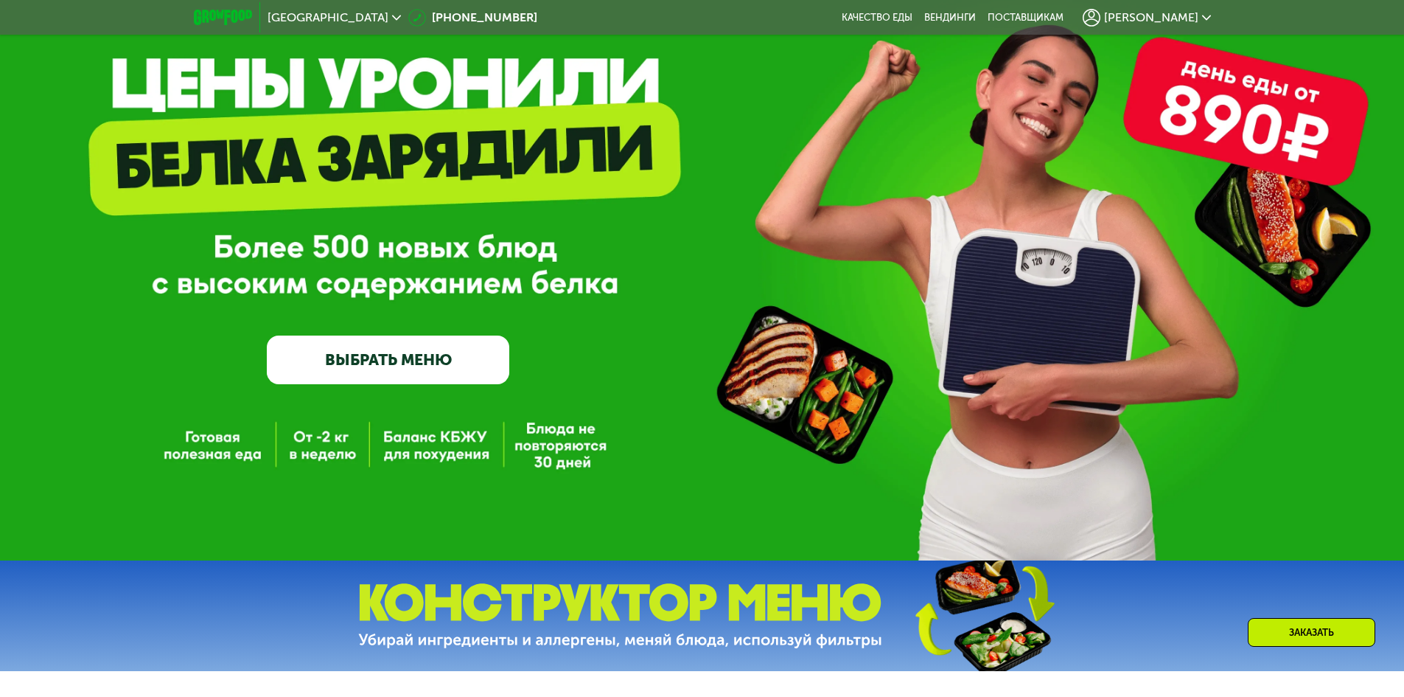
scroll to position [97, 0]
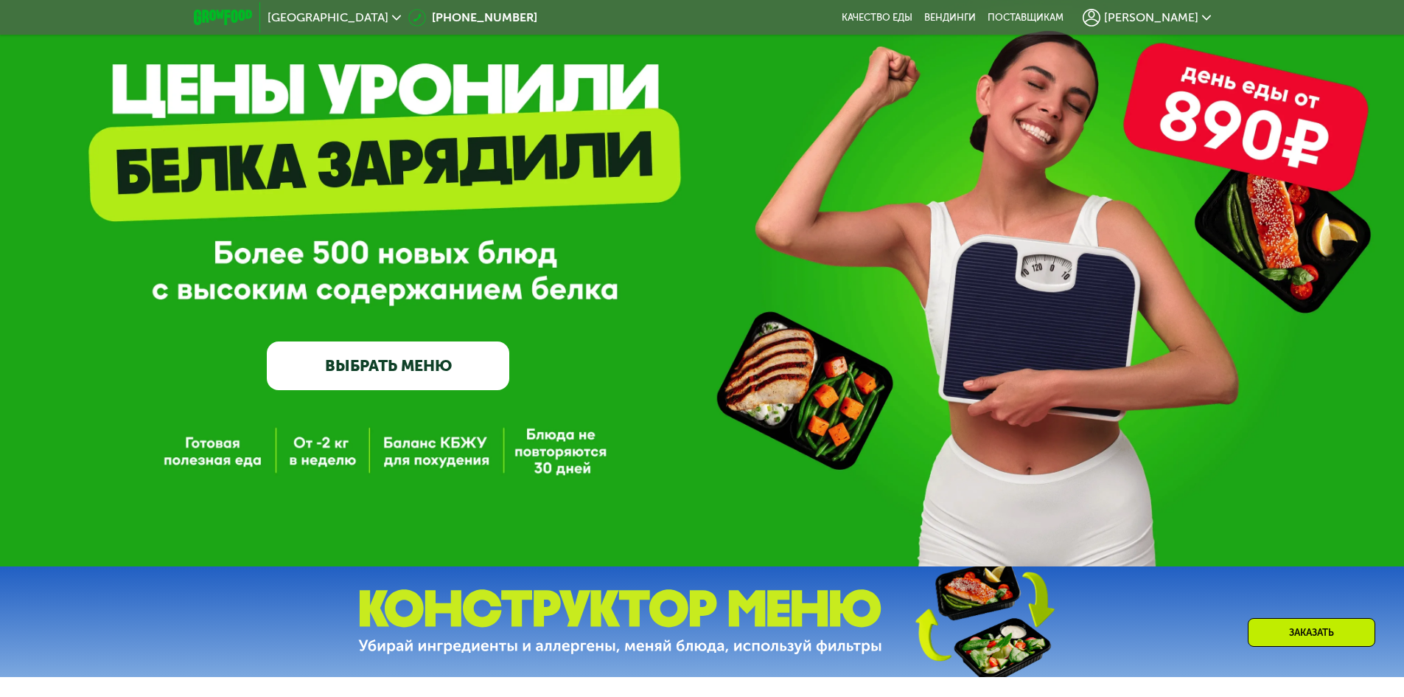
click at [445, 358] on link "ВЫБРАТЬ МЕНЮ" at bounding box center [388, 365] width 243 height 49
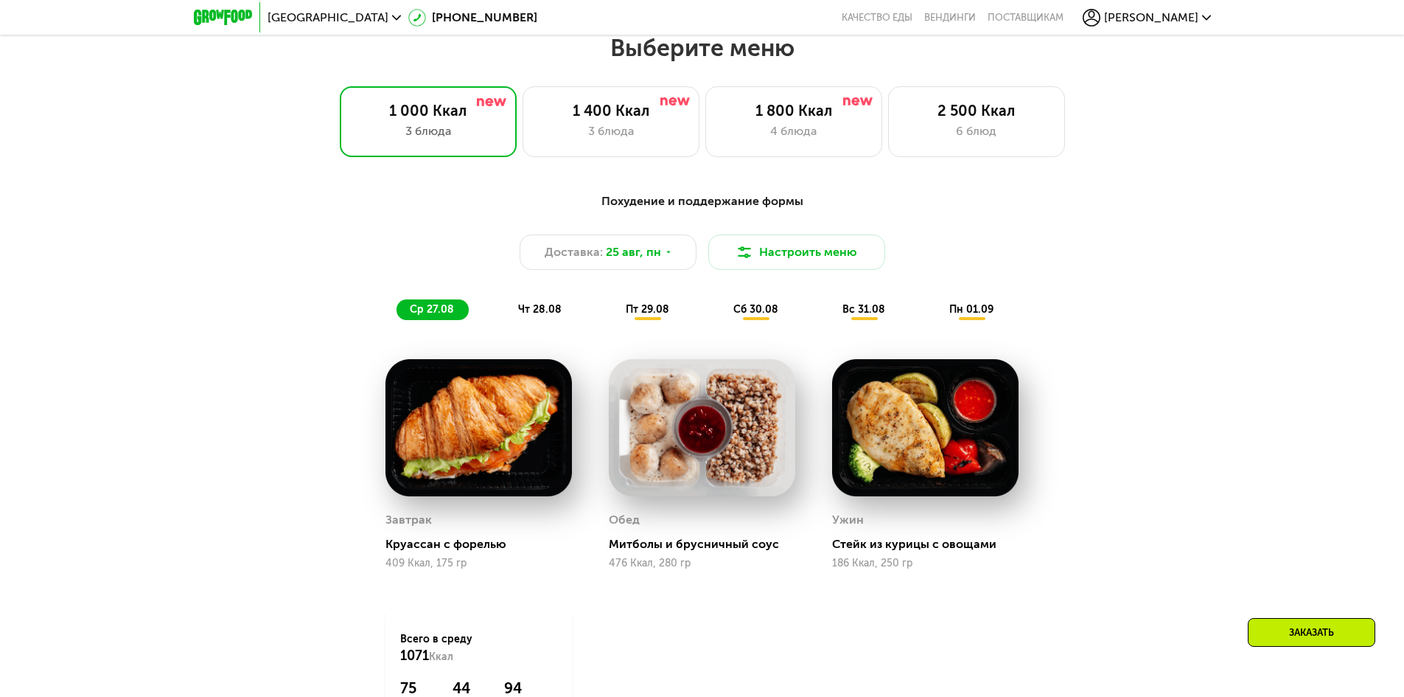
scroll to position [796, 0]
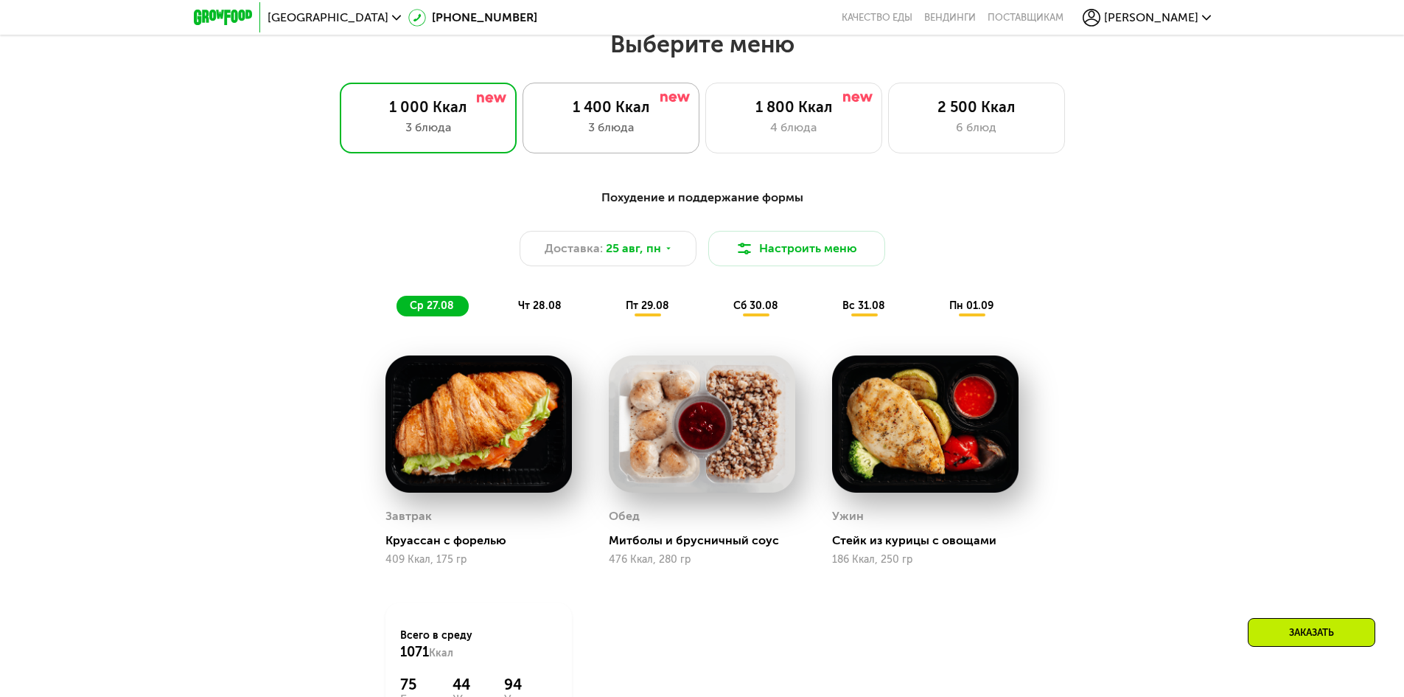
click at [612, 136] on div "3 блюда" at bounding box center [611, 128] width 146 height 18
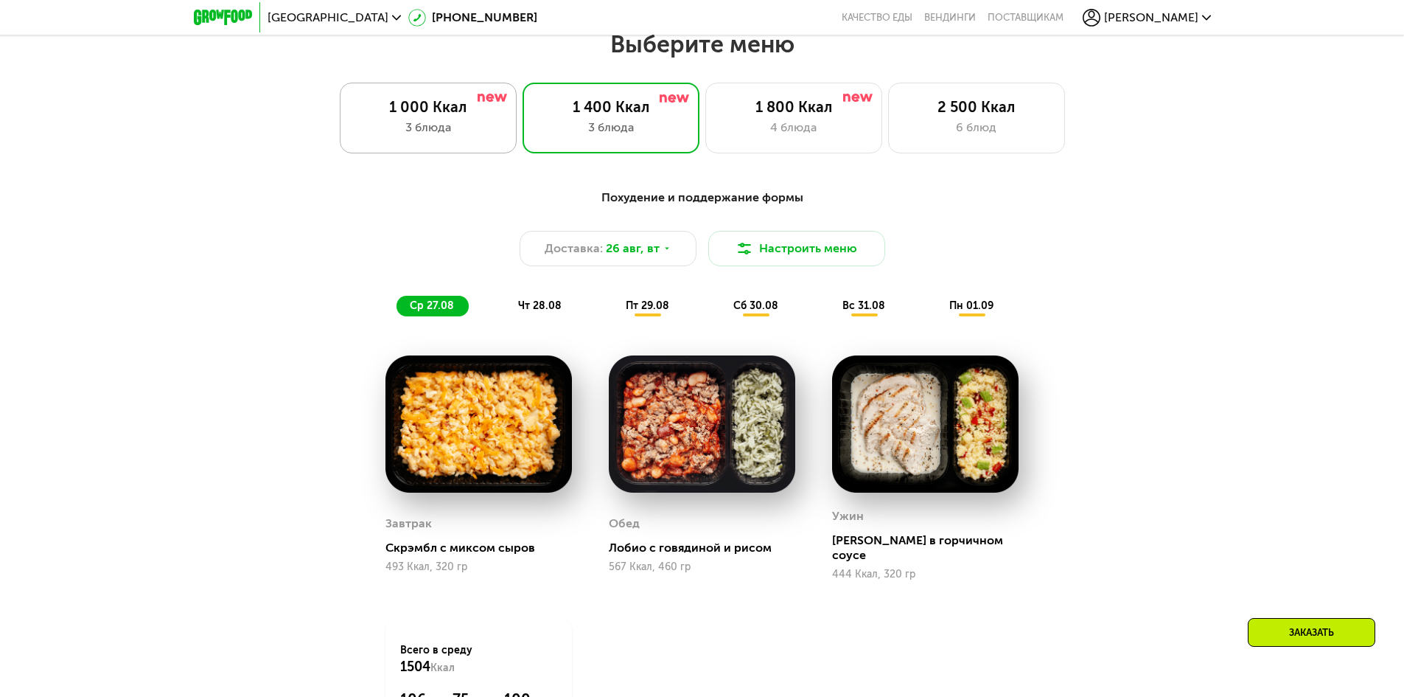
click at [431, 115] on div "1 000 Ккал" at bounding box center [428, 107] width 146 height 18
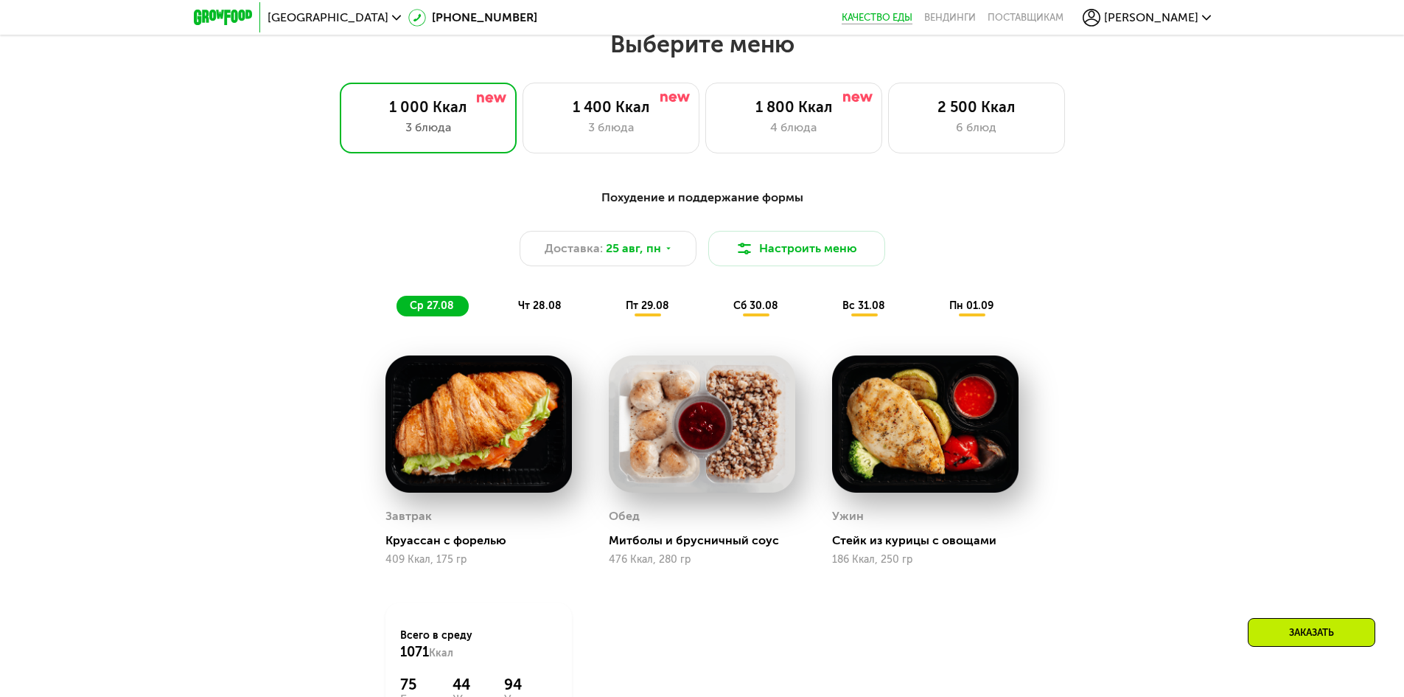
click at [913, 23] on link "Качество еды" at bounding box center [877, 18] width 71 height 12
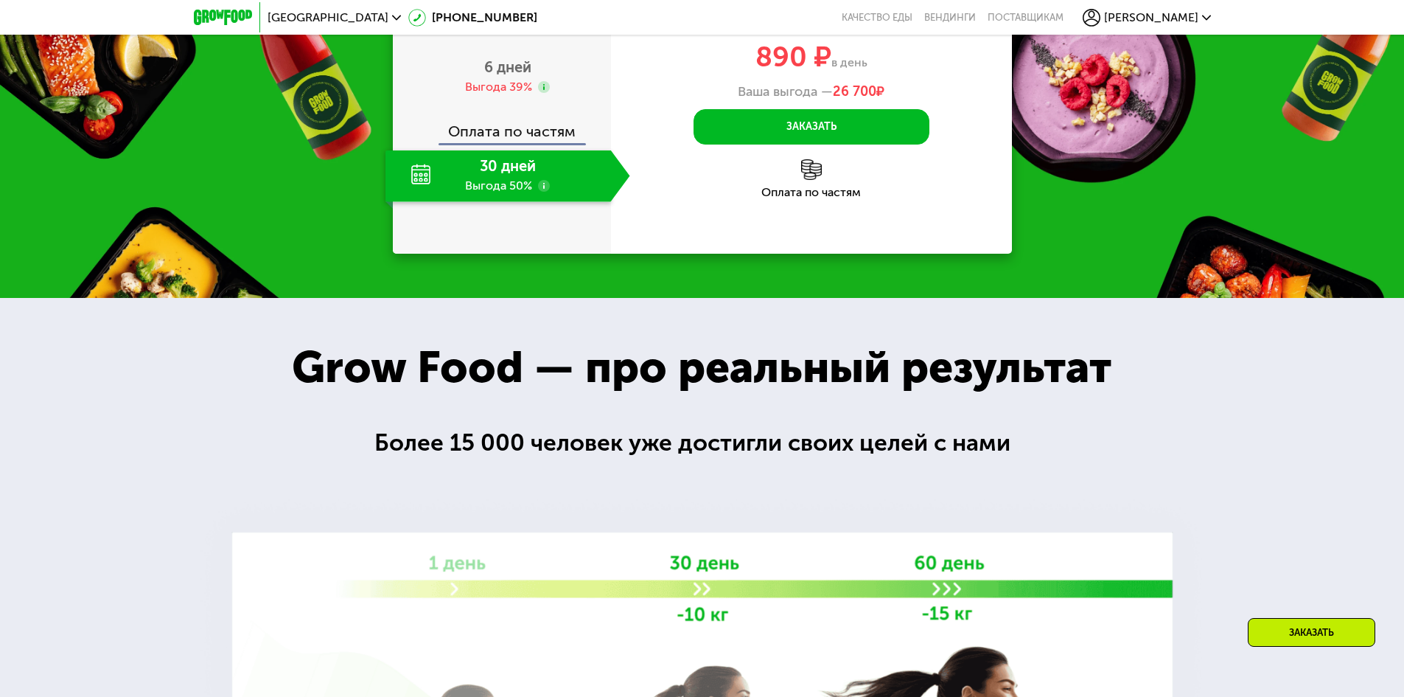
scroll to position [1645, 0]
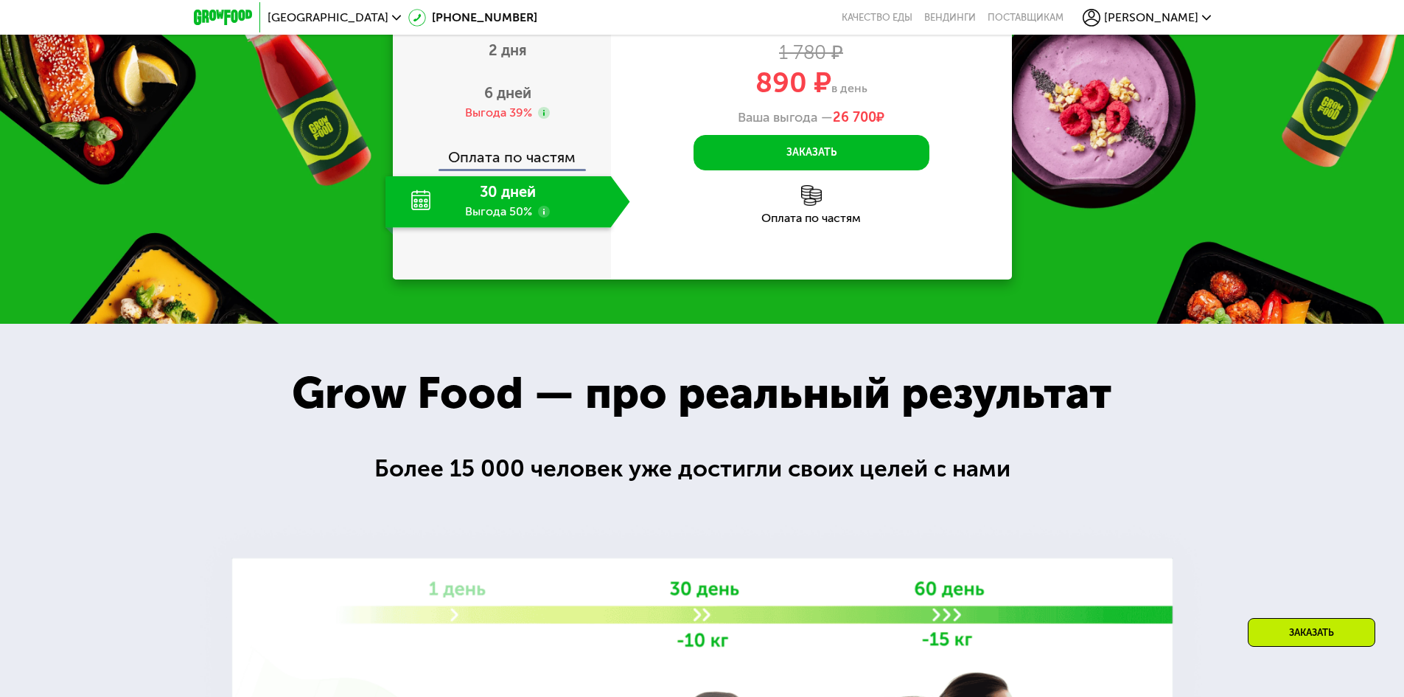
click at [1163, 15] on span "[PERSON_NAME]" at bounding box center [1151, 18] width 94 height 12
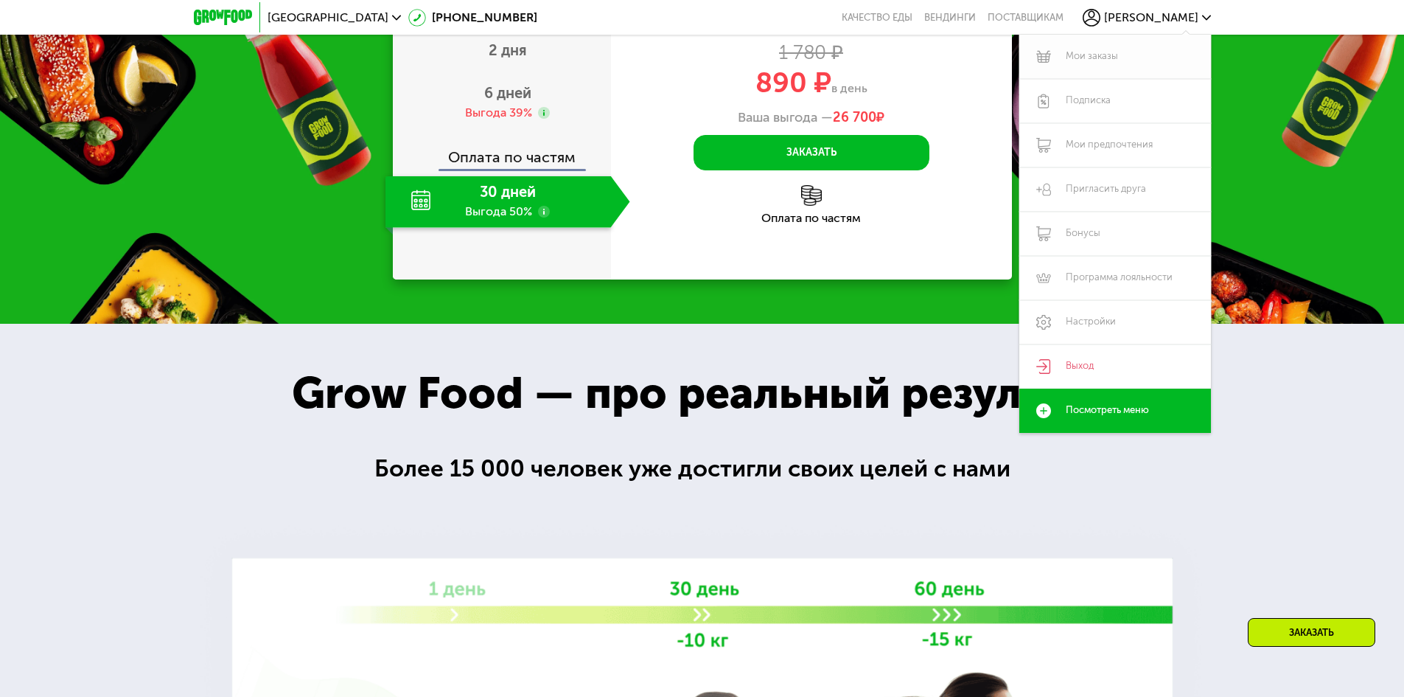
click at [1105, 57] on link "Мои заказы" at bounding box center [1116, 57] width 192 height 44
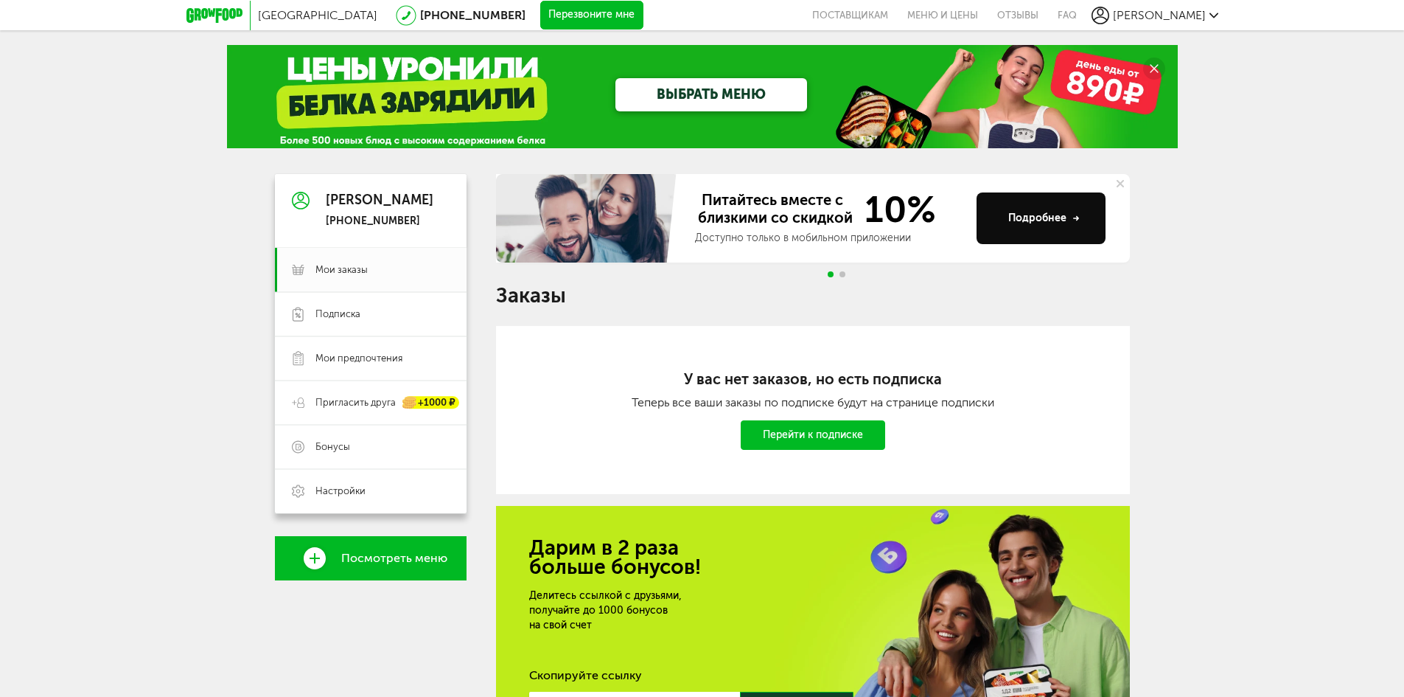
click at [364, 553] on span "Посмотреть меню" at bounding box center [394, 557] width 106 height 13
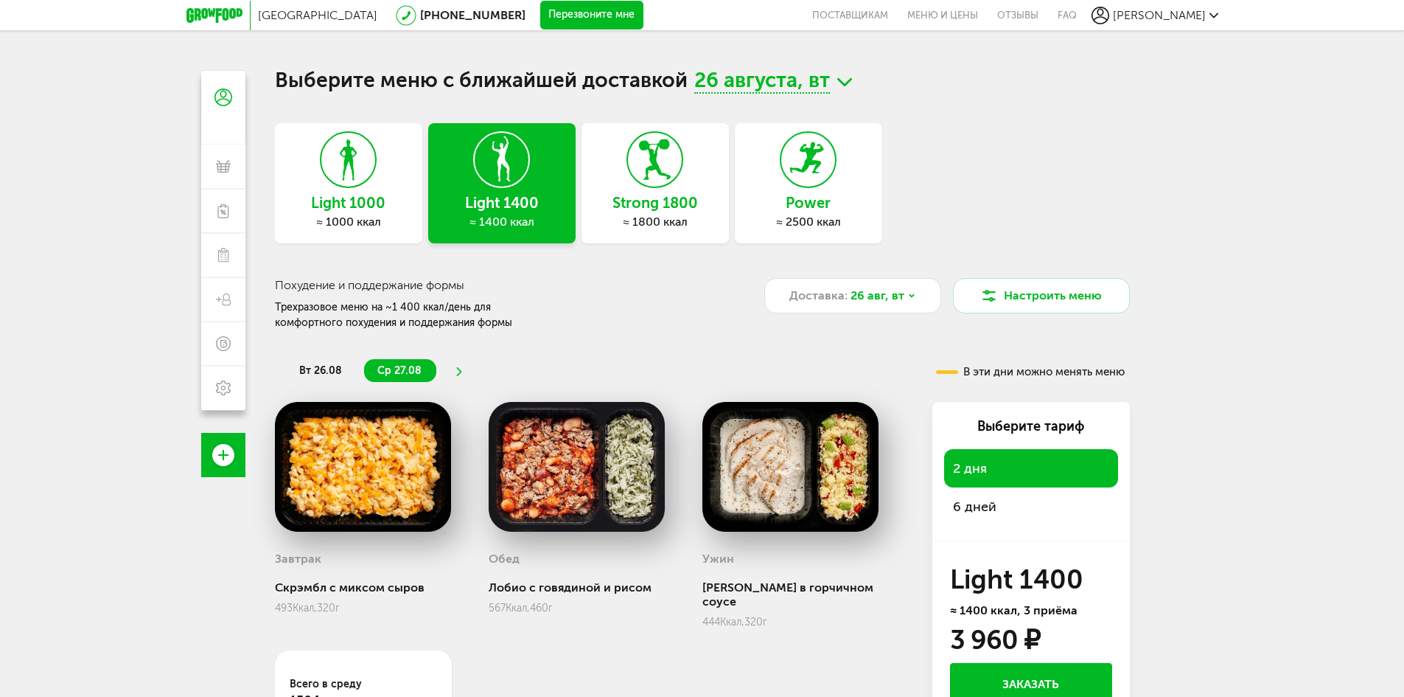
click at [352, 202] on h3 "Light 1000" at bounding box center [348, 203] width 147 height 16
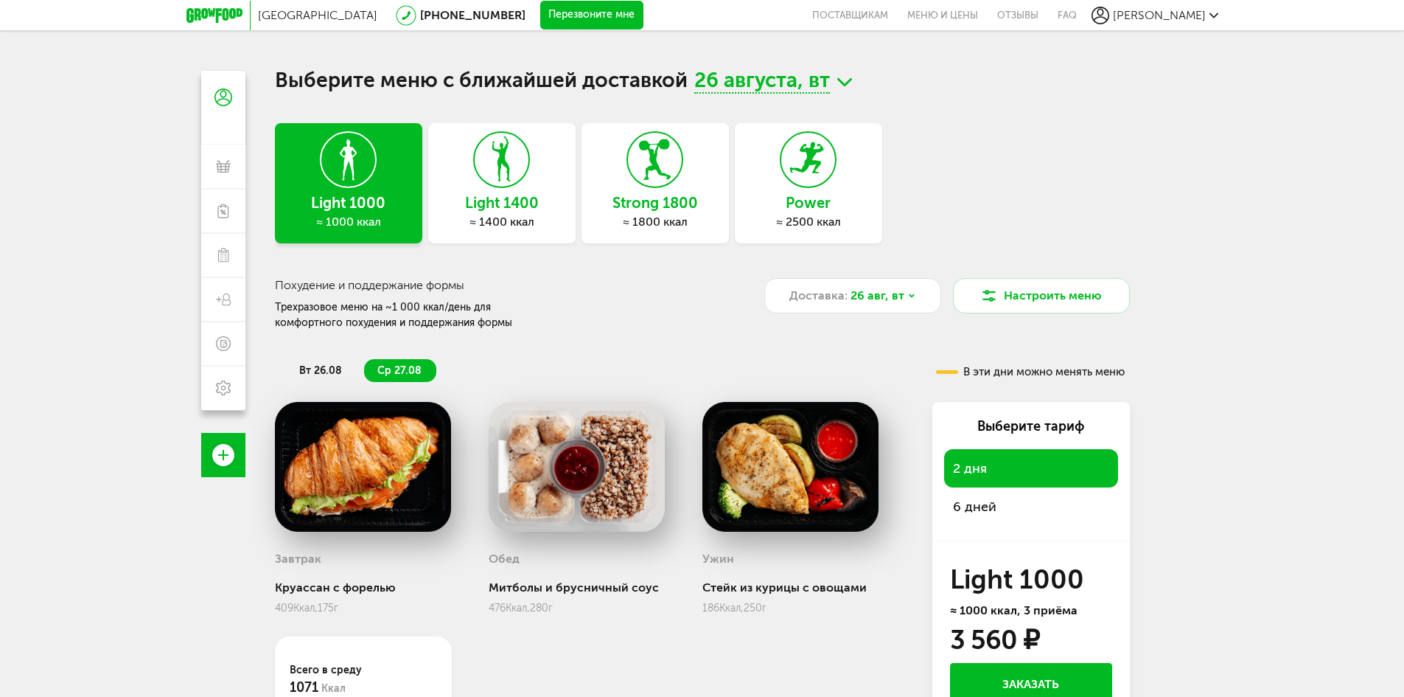
scroll to position [74, 0]
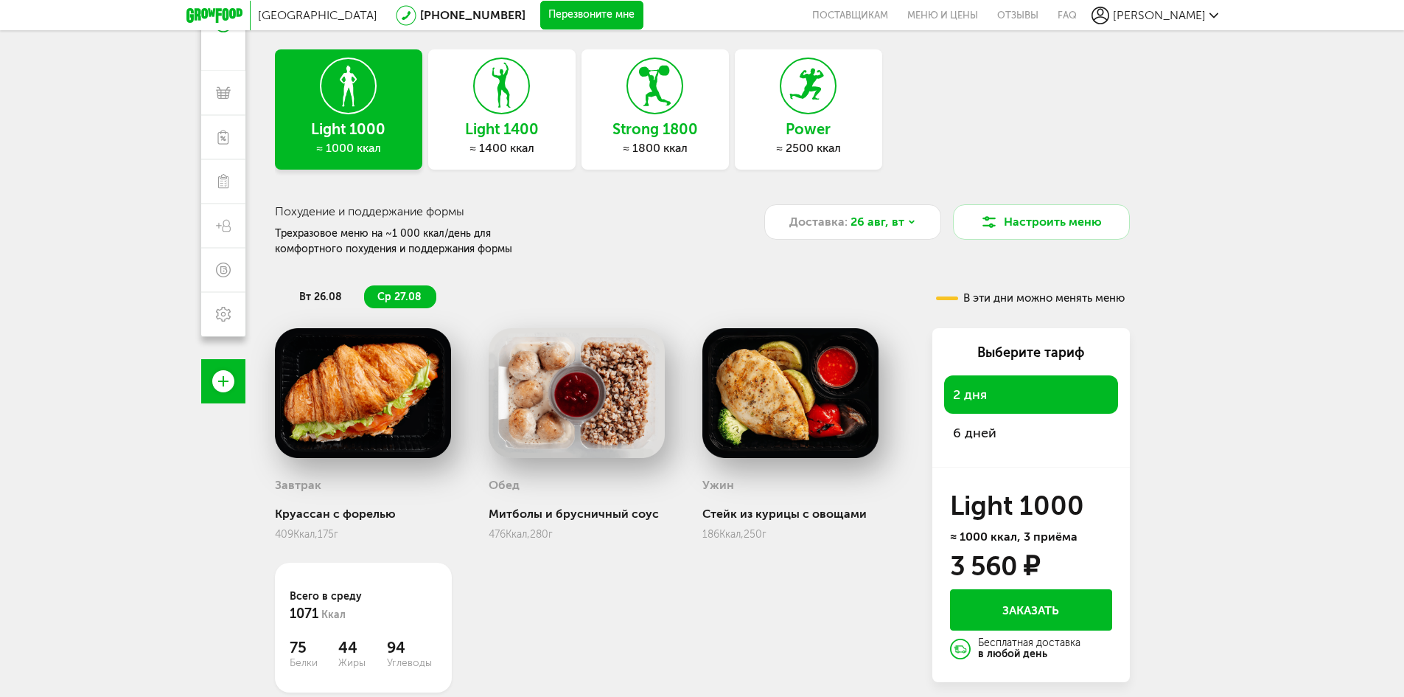
click at [327, 297] on span "вт 26.08" at bounding box center [320, 296] width 43 height 13
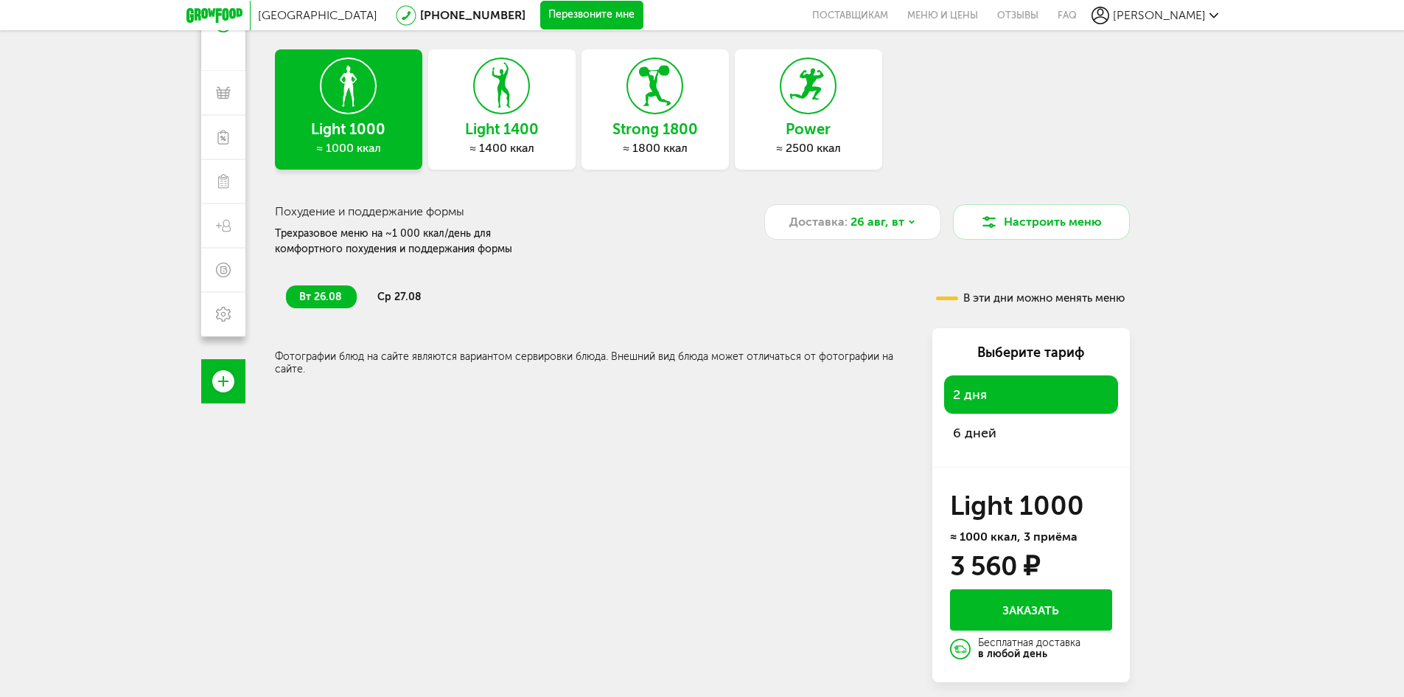
click at [391, 296] on span "ср 27.08" at bounding box center [399, 296] width 44 height 13
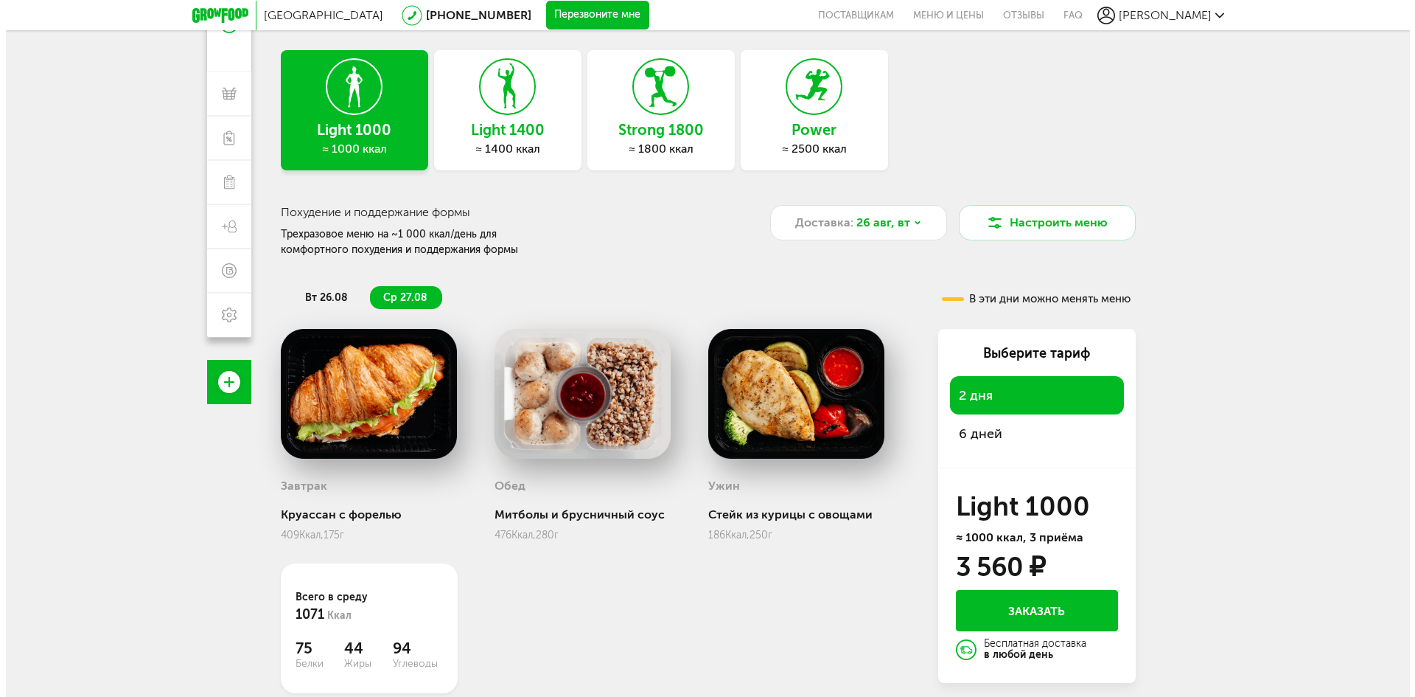
scroll to position [130, 0]
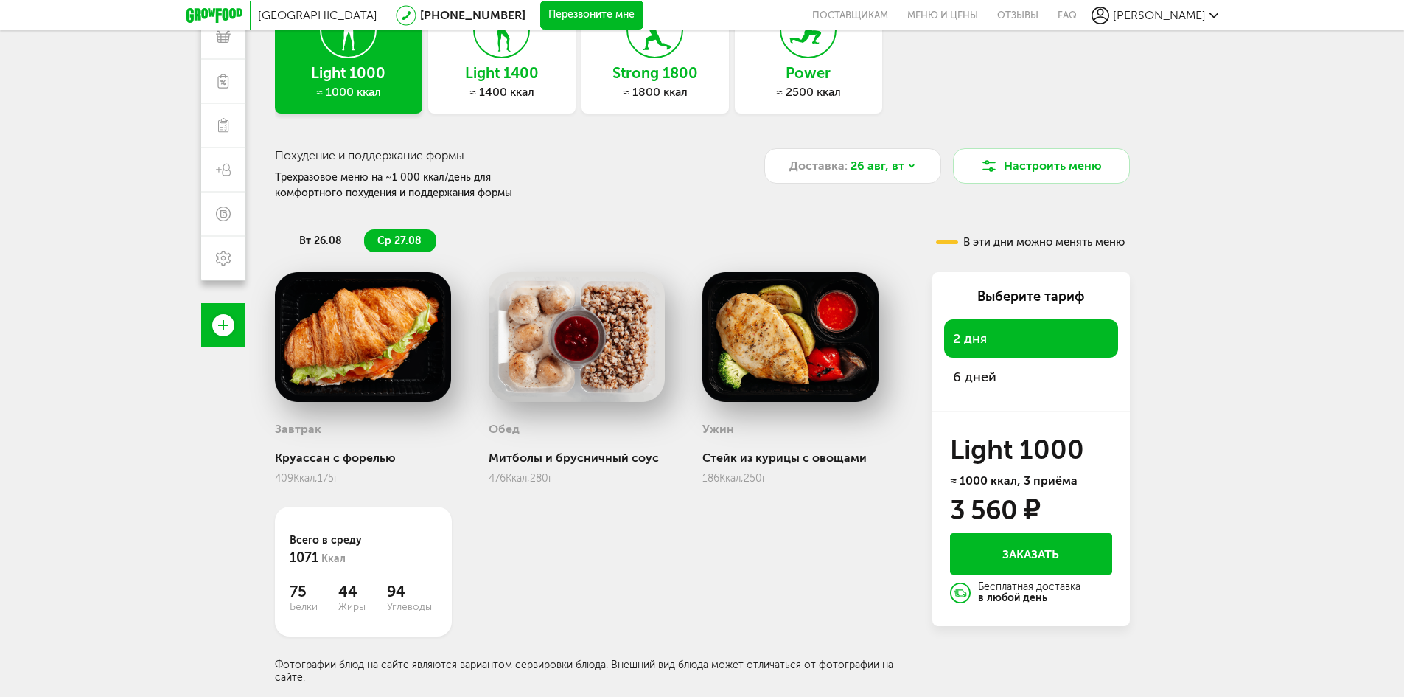
click at [995, 374] on span "6 дней" at bounding box center [974, 377] width 43 height 16
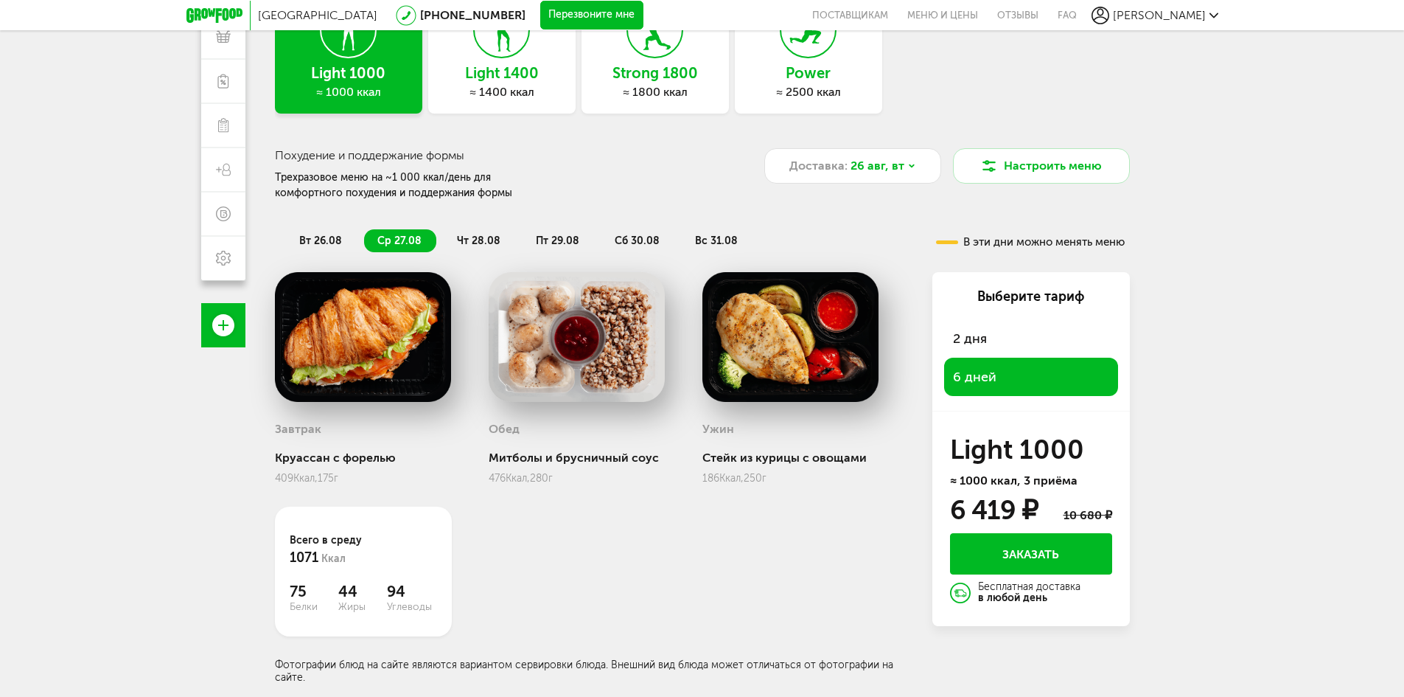
click at [722, 249] on li "вс 31.08" at bounding box center [717, 240] width 71 height 23
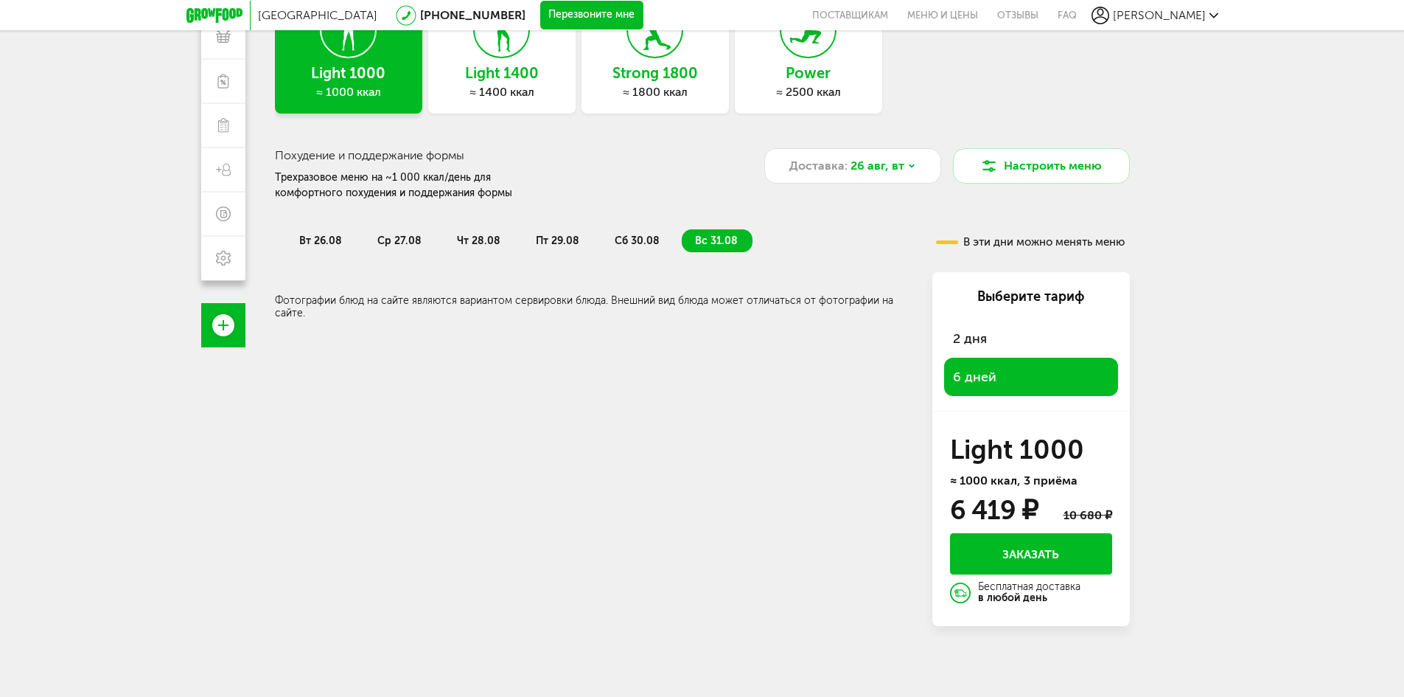
click at [644, 244] on span "сб 30.08" at bounding box center [637, 240] width 45 height 13
drag, startPoint x: 568, startPoint y: 239, endPoint x: 550, endPoint y: 240, distance: 17.7
click at [567, 239] on span "пт 29.08" at bounding box center [557, 240] width 43 height 13
click at [479, 230] on li "чт 28.08" at bounding box center [480, 240] width 72 height 23
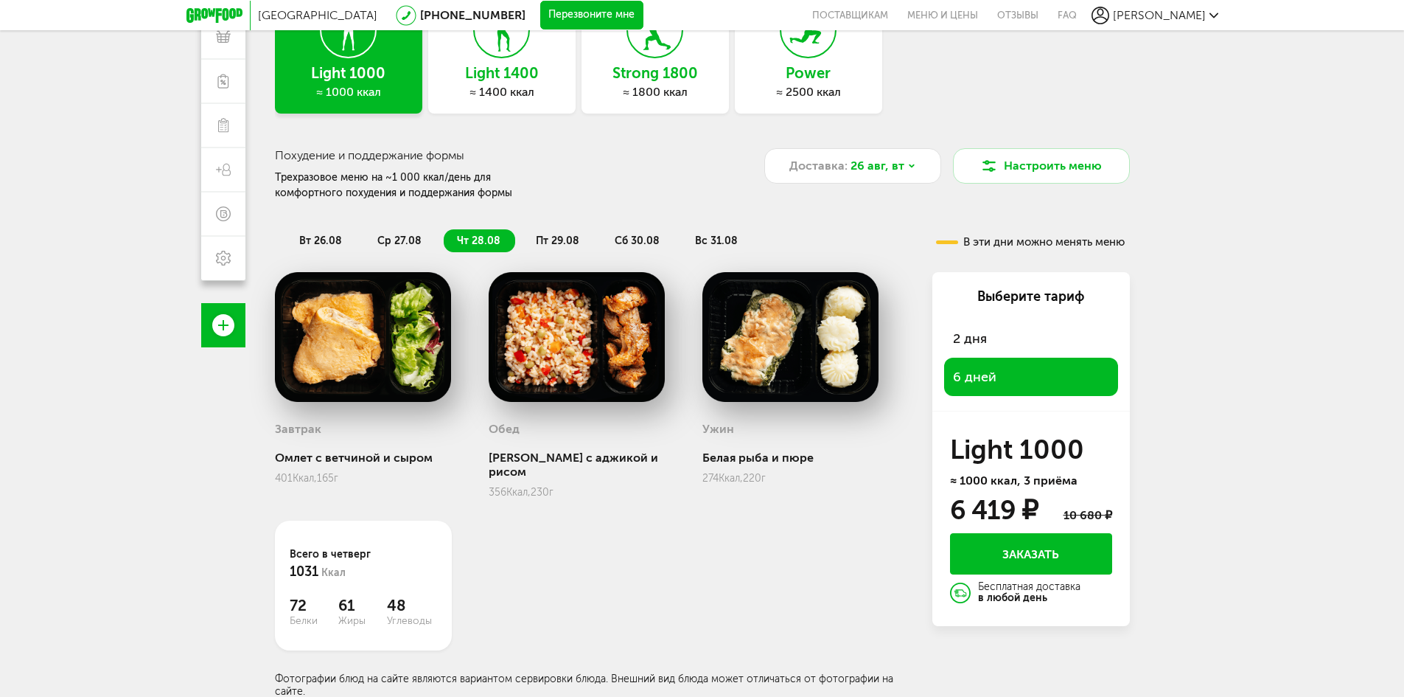
click at [1015, 558] on button "Заказать" at bounding box center [1031, 553] width 162 height 41
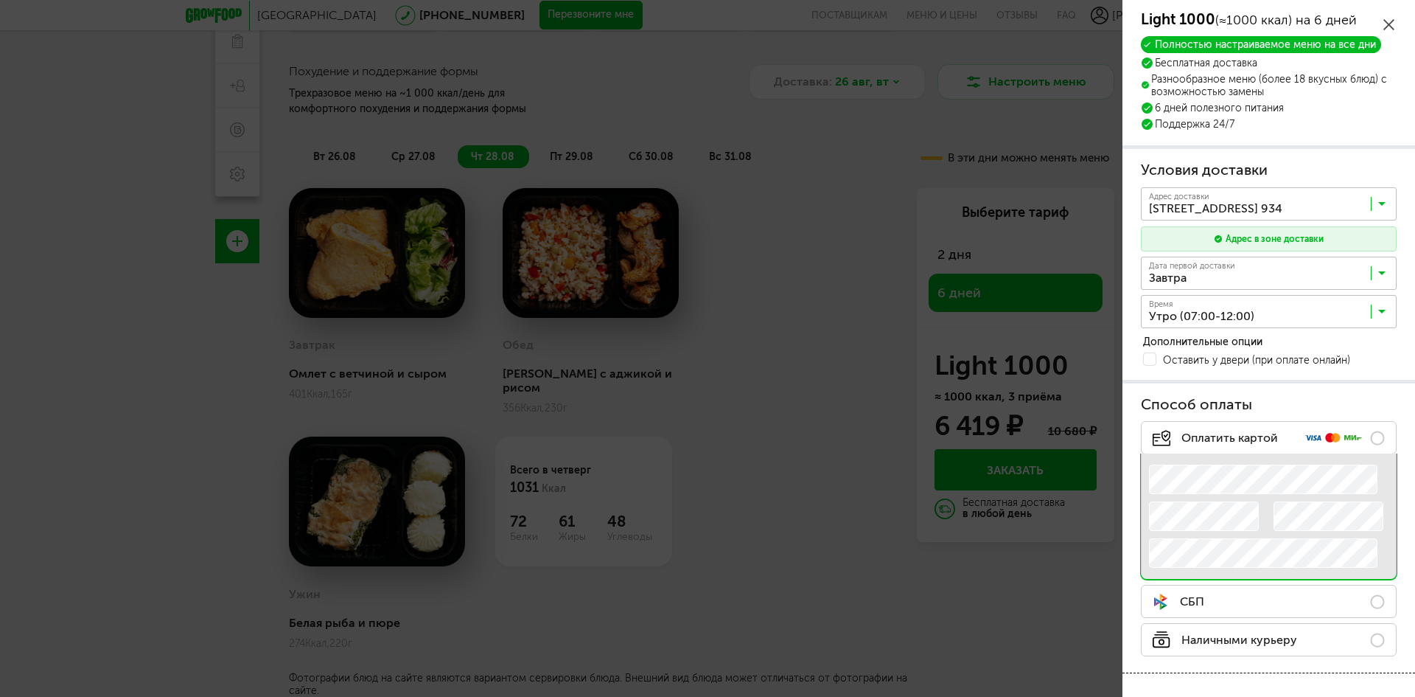
click at [1389, 26] on icon at bounding box center [1389, 24] width 11 height 11
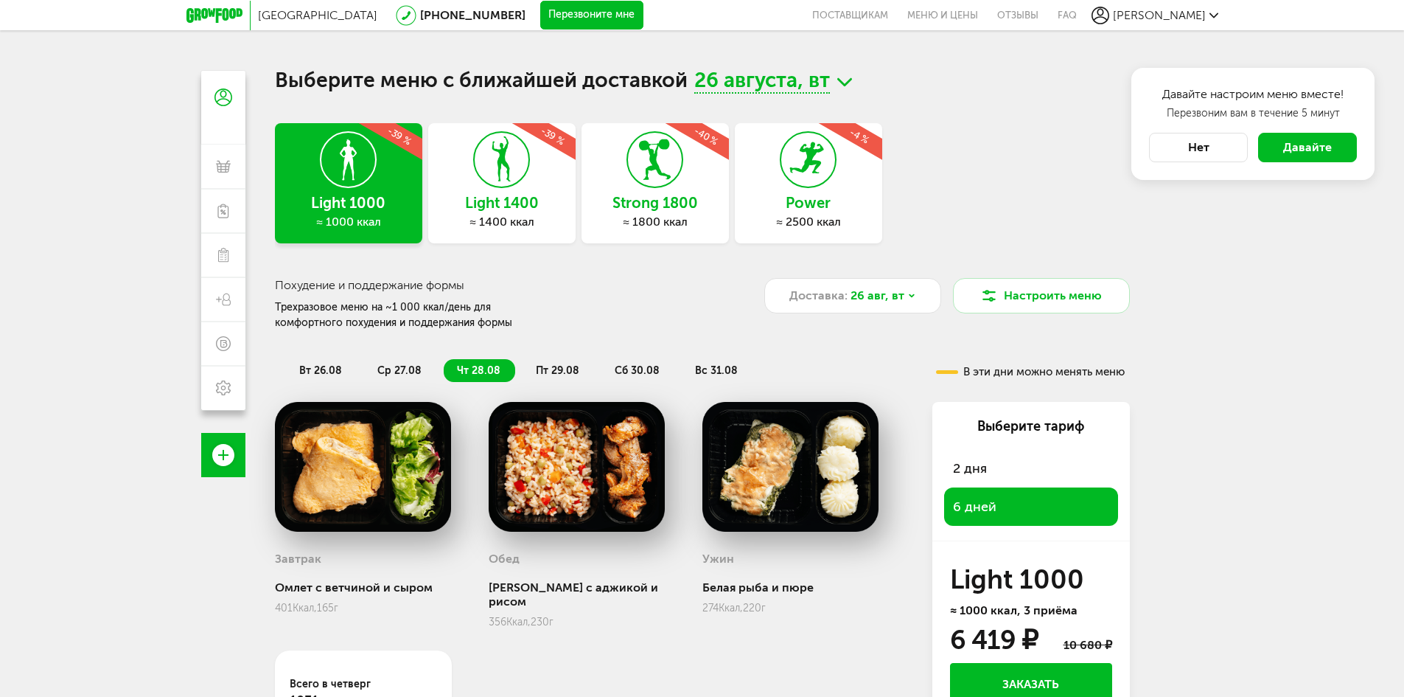
click at [365, 184] on icon at bounding box center [348, 159] width 54 height 55
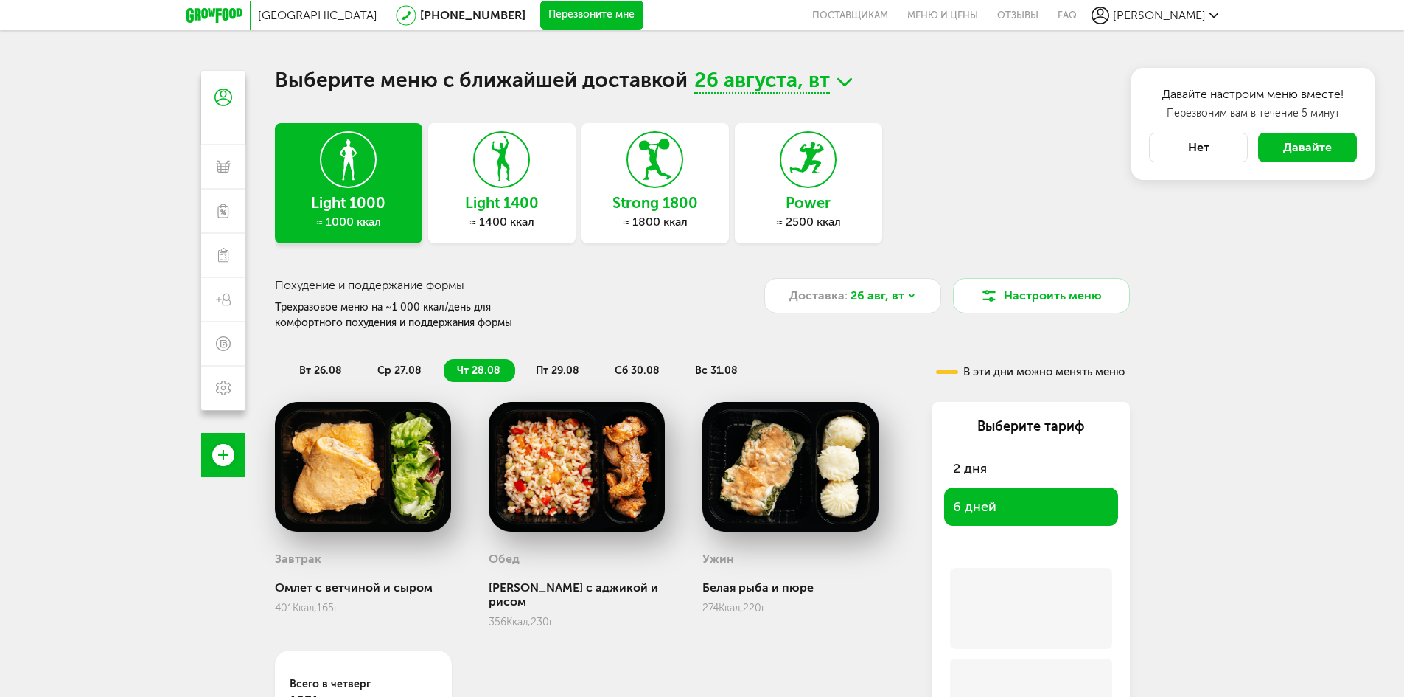
click at [1219, 149] on button "Нет" at bounding box center [1198, 147] width 99 height 29
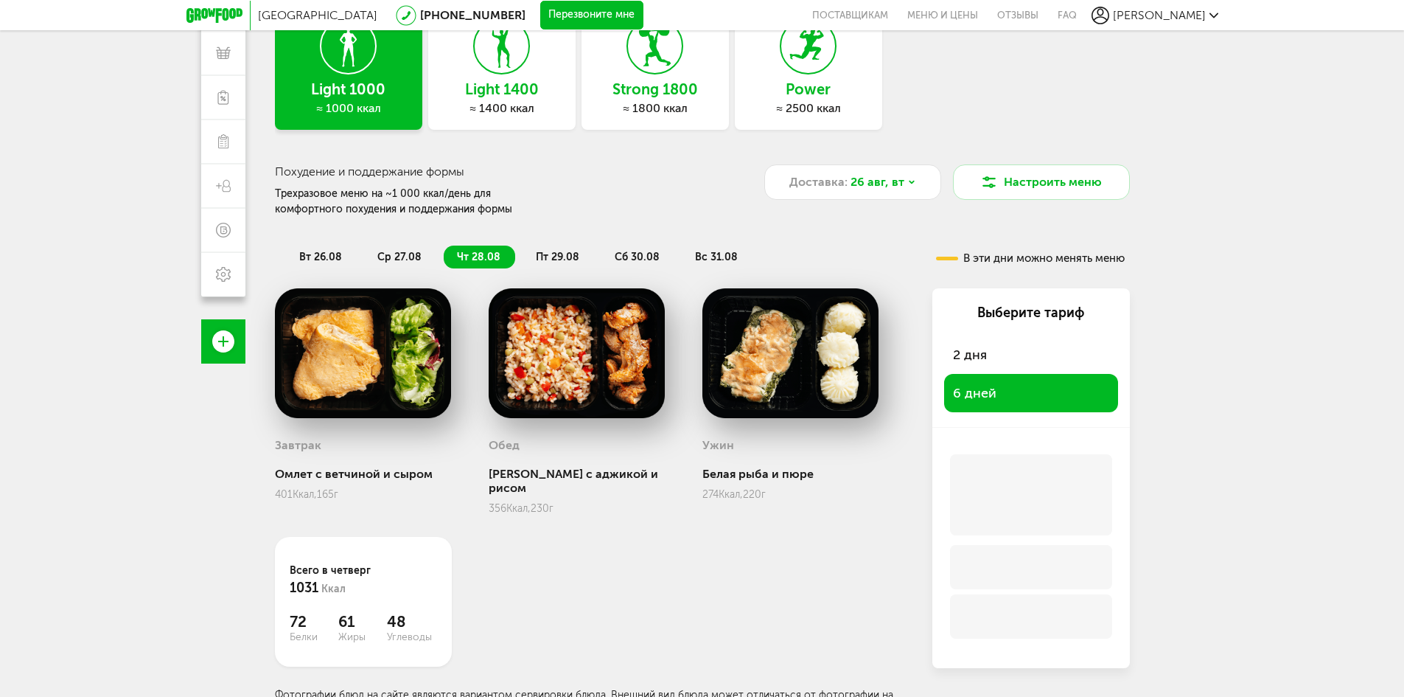
scroll to position [130, 0]
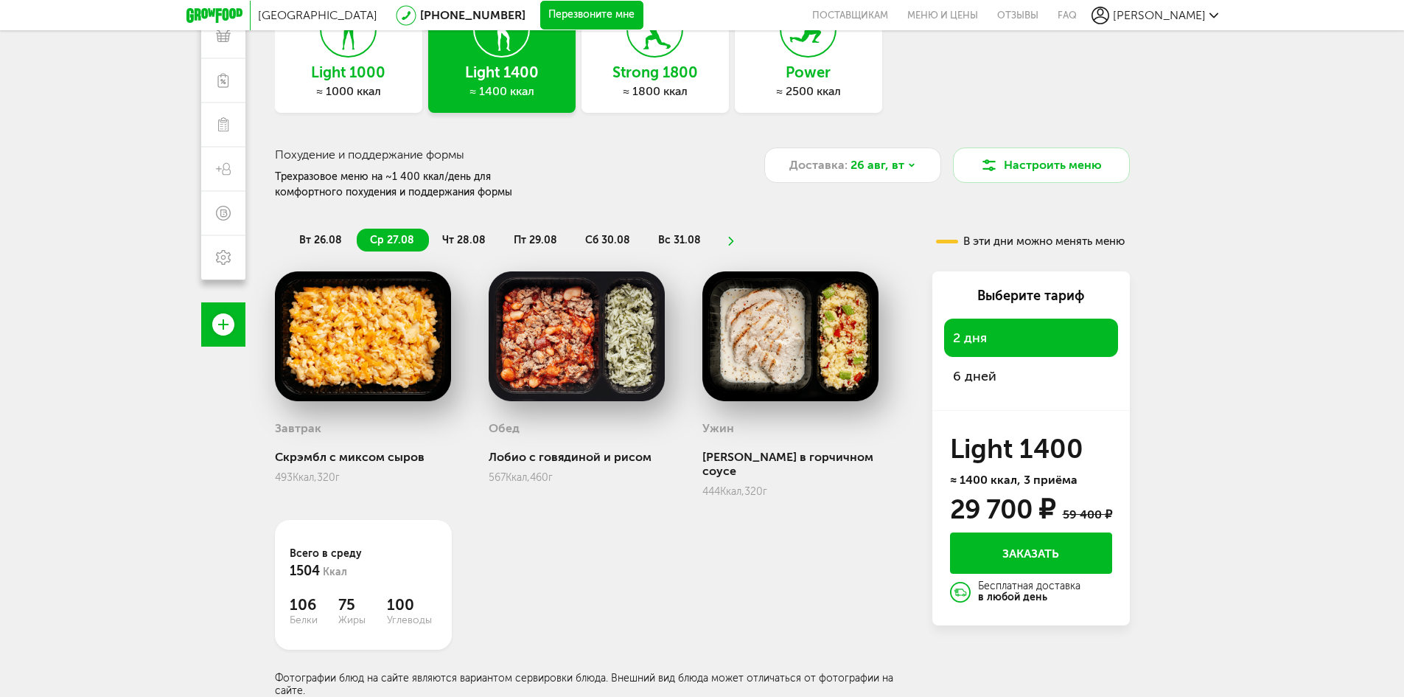
scroll to position [130, 0]
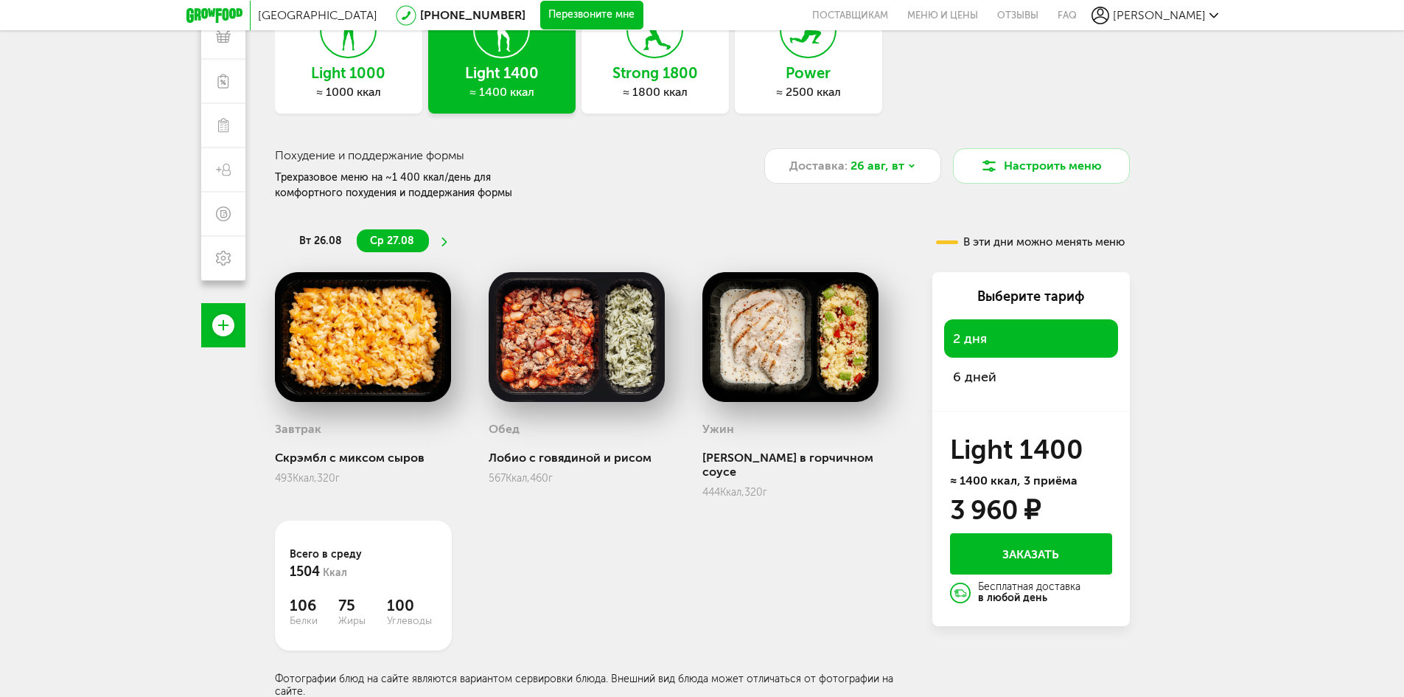
click at [1000, 379] on div "6 дней" at bounding box center [1031, 377] width 174 height 38
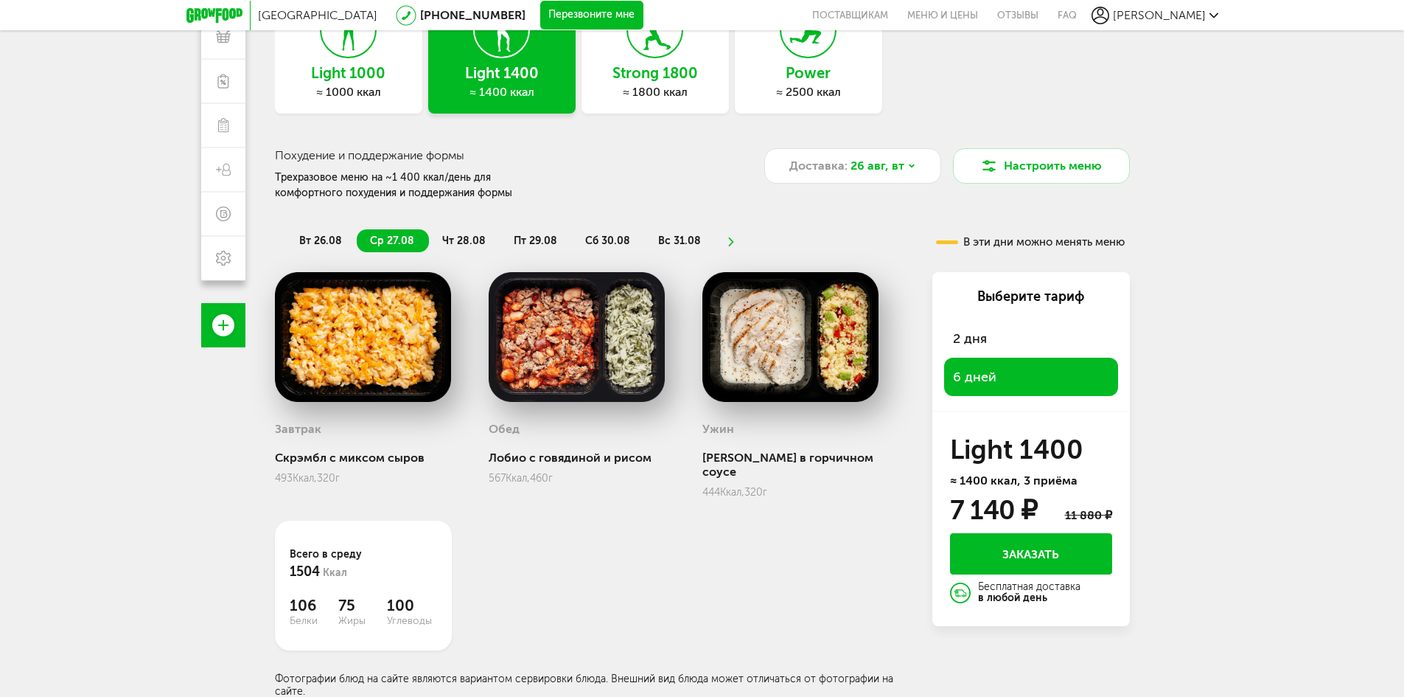
click at [316, 74] on h3 "Light 1000" at bounding box center [348, 73] width 147 height 16
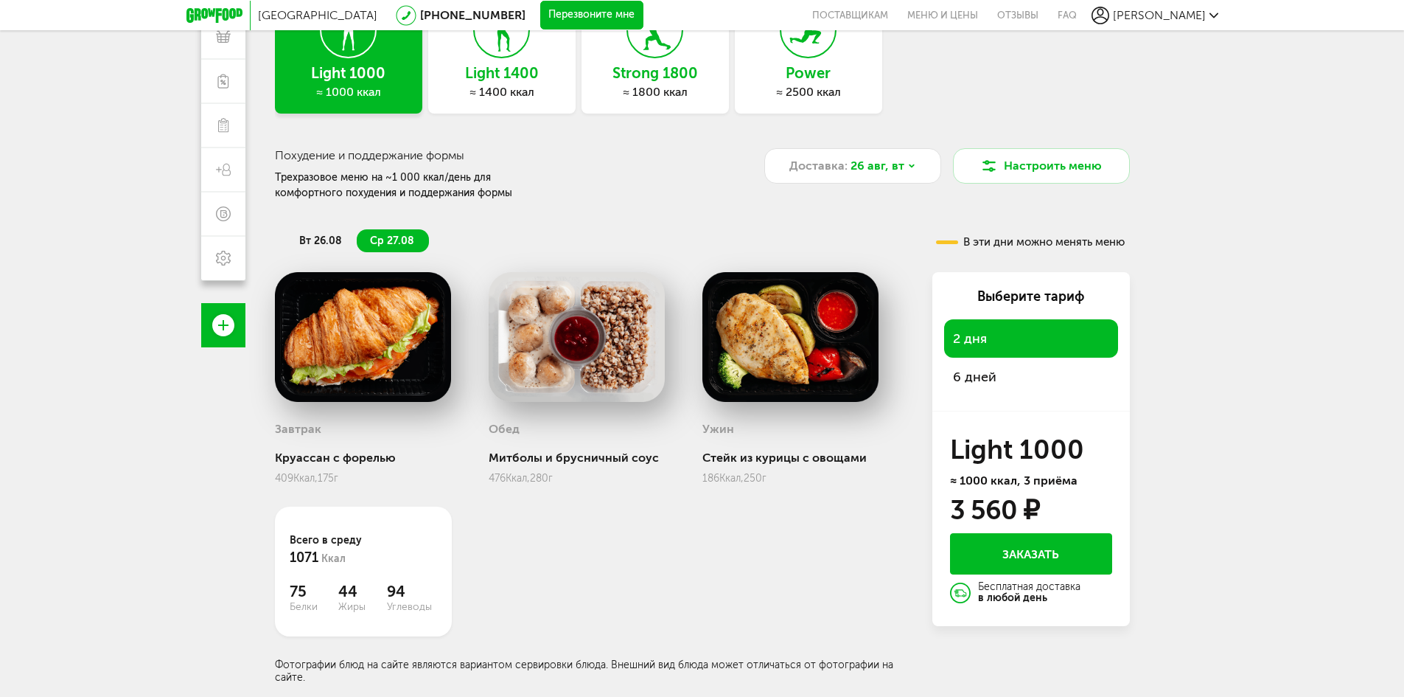
click at [1016, 372] on div "6 дней" at bounding box center [1031, 377] width 174 height 38
